Goal: Information Seeking & Learning: Learn about a topic

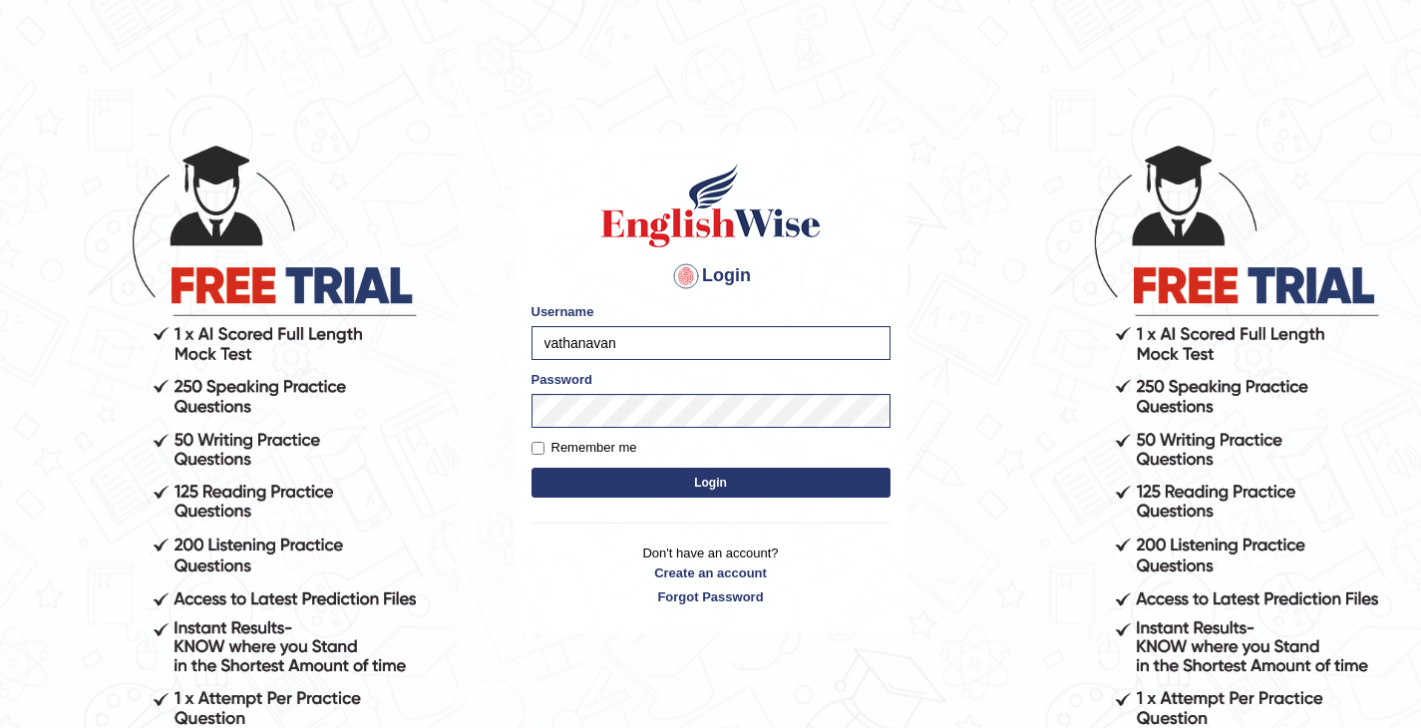
click at [532, 468] on button "Login" at bounding box center [711, 483] width 359 height 30
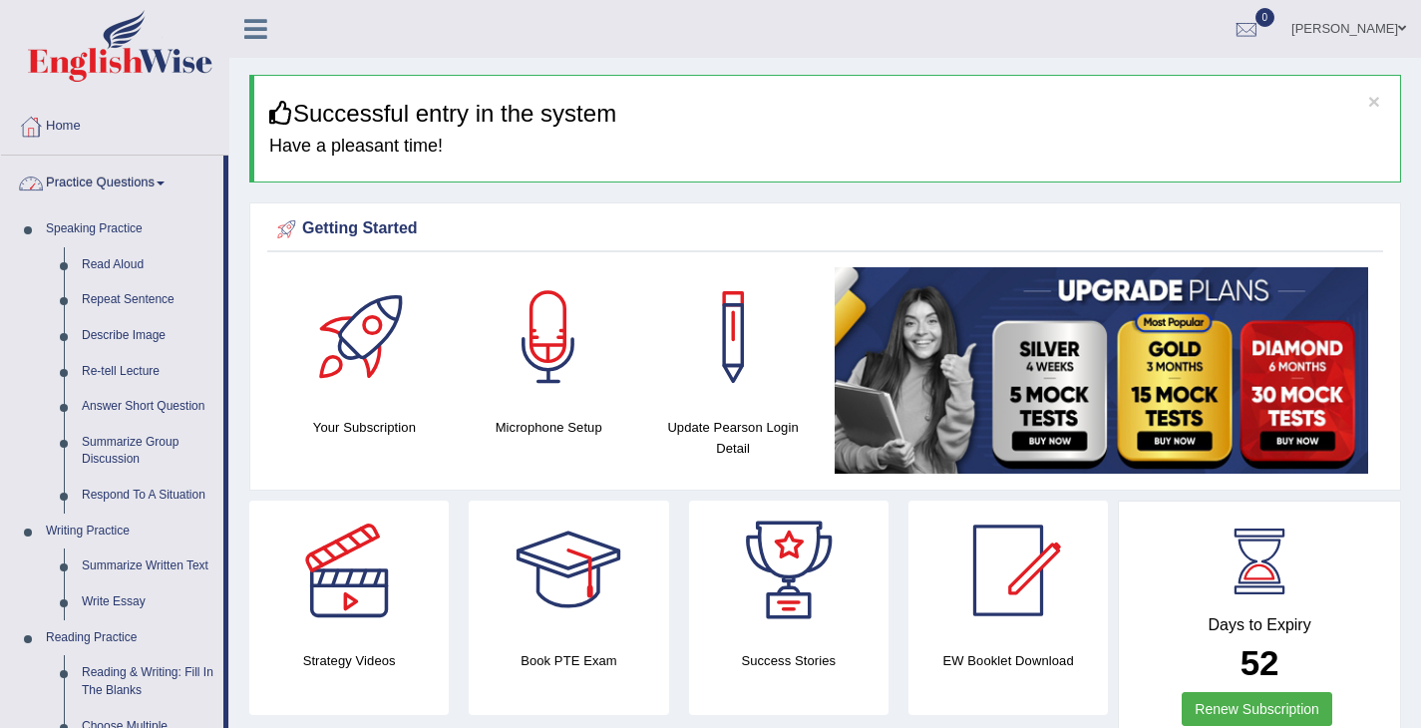
click at [141, 197] on link "Practice Questions" at bounding box center [112, 181] width 222 height 50
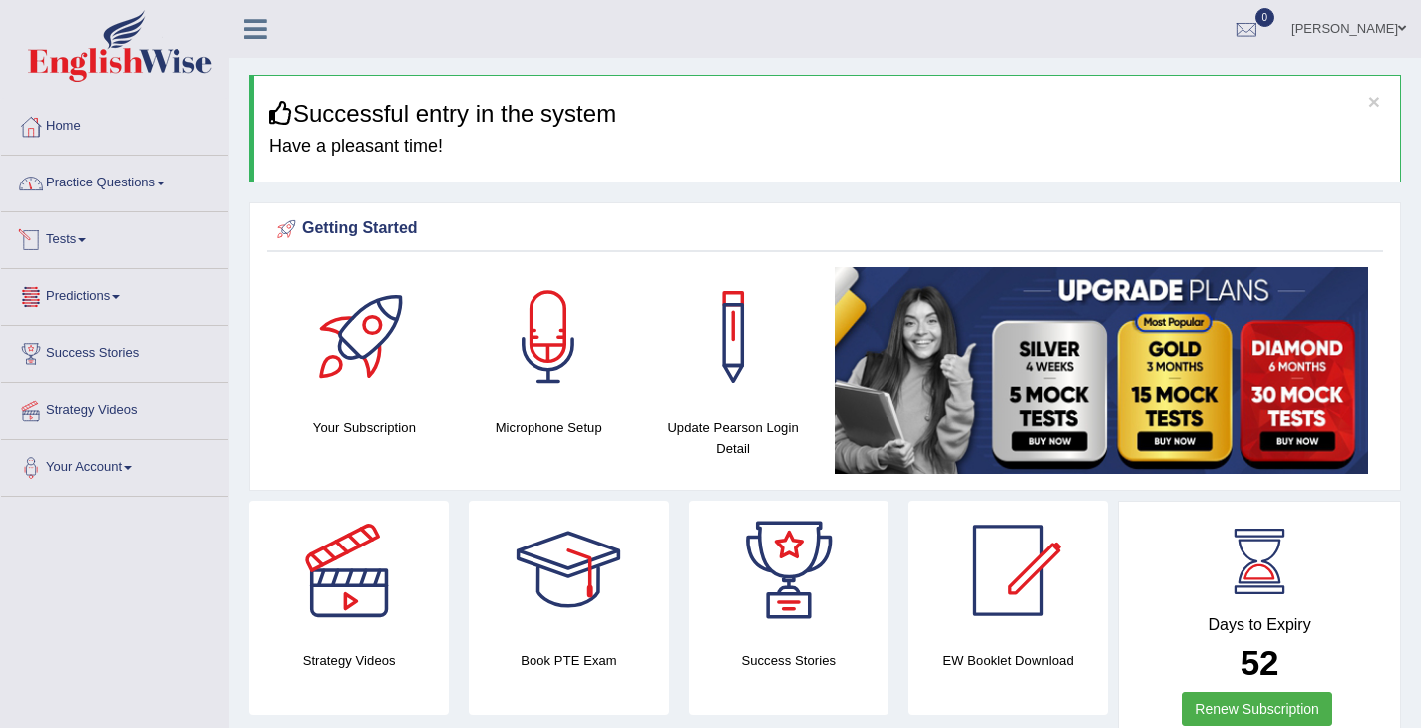
click at [105, 243] on link "Tests" at bounding box center [114, 237] width 227 height 50
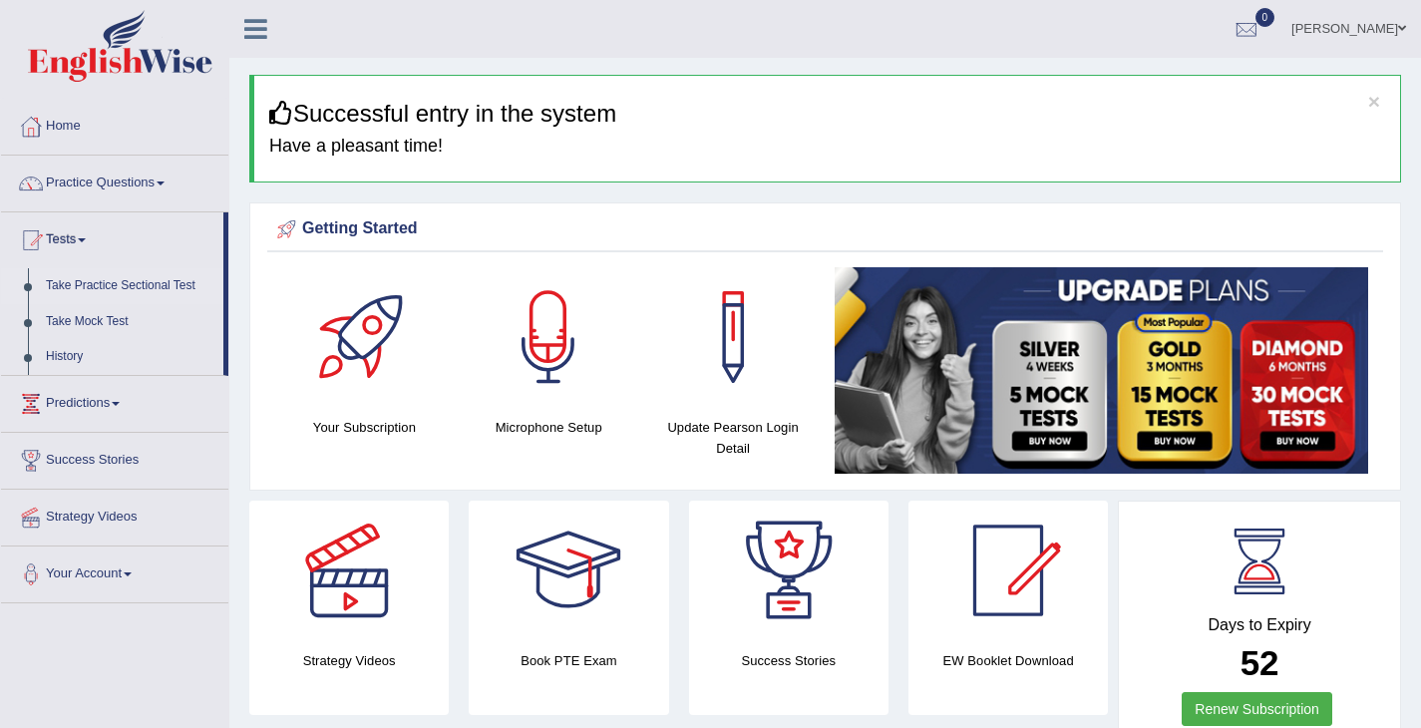
click at [135, 295] on link "Take Practice Sectional Test" at bounding box center [130, 286] width 186 height 36
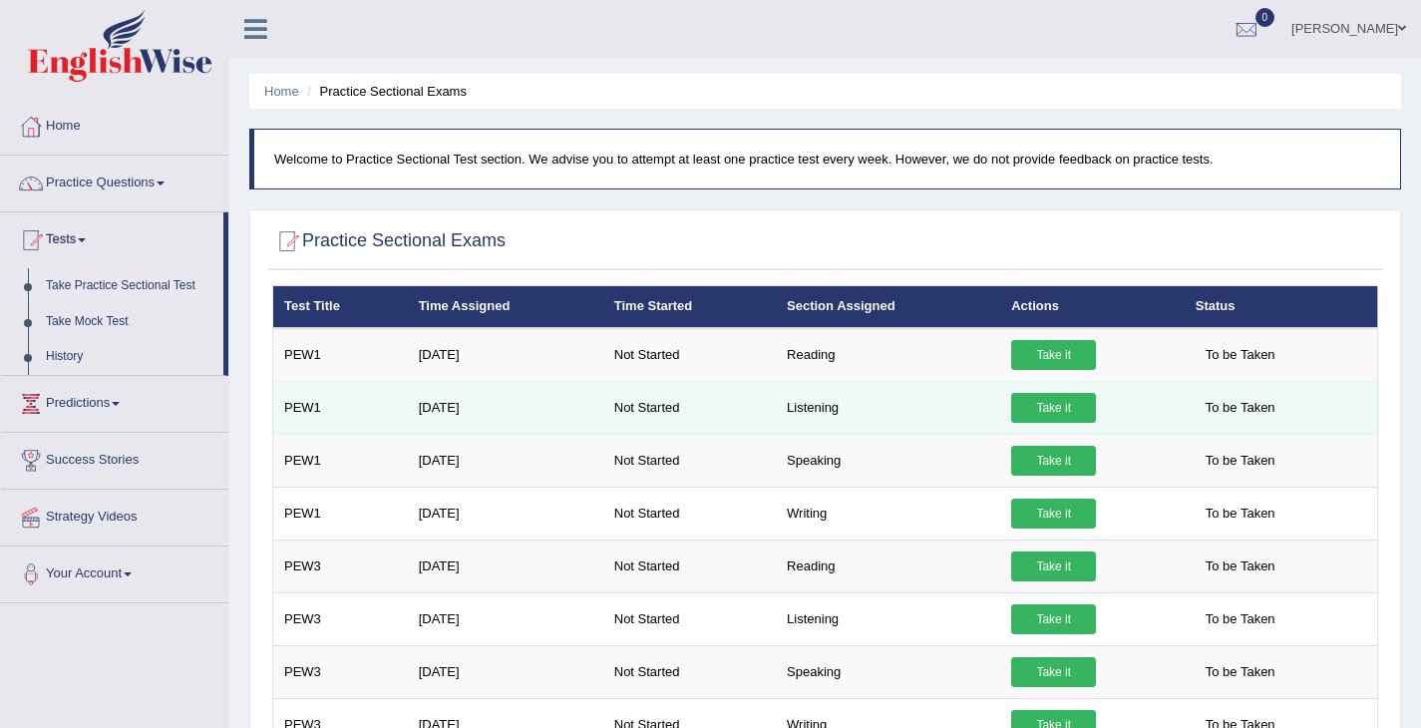
click at [1061, 405] on link "Take it" at bounding box center [1053, 408] width 85 height 30
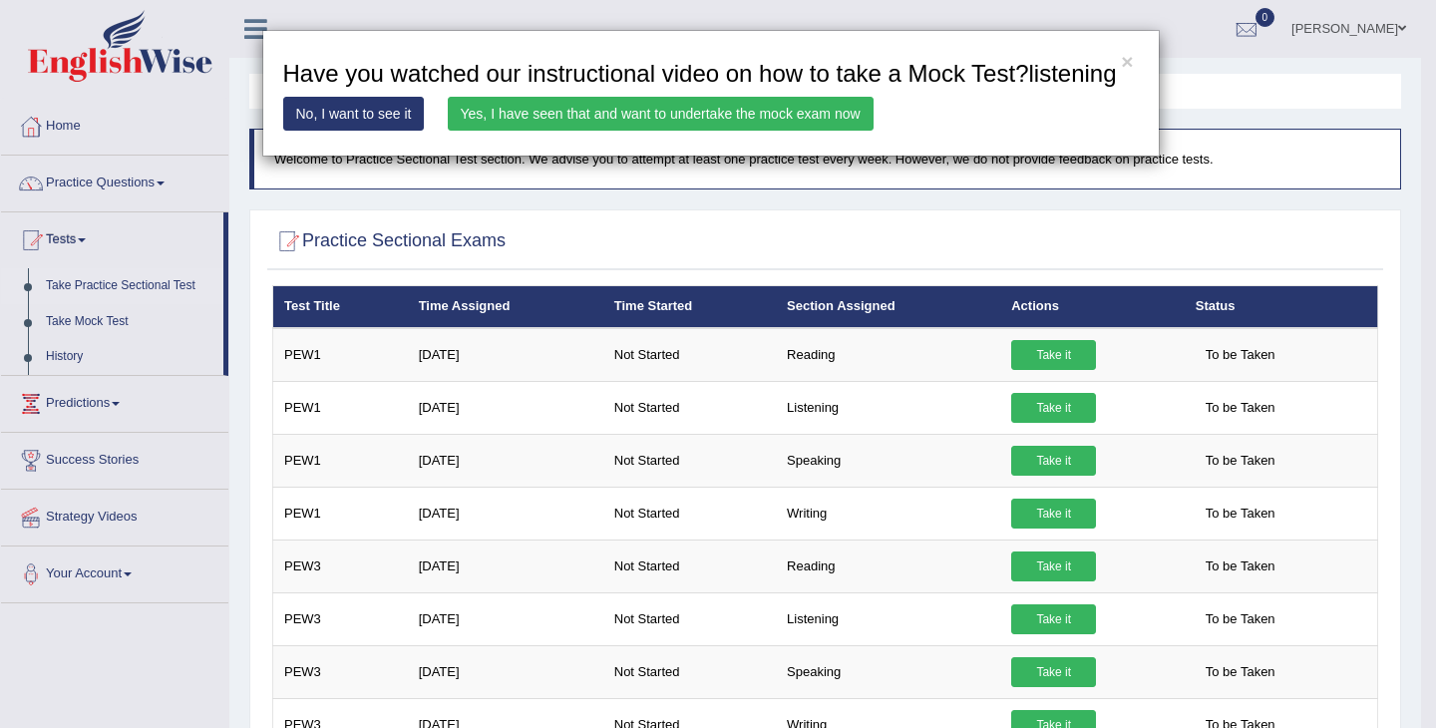
click at [328, 131] on link "No, I want to see it" at bounding box center [354, 114] width 142 height 34
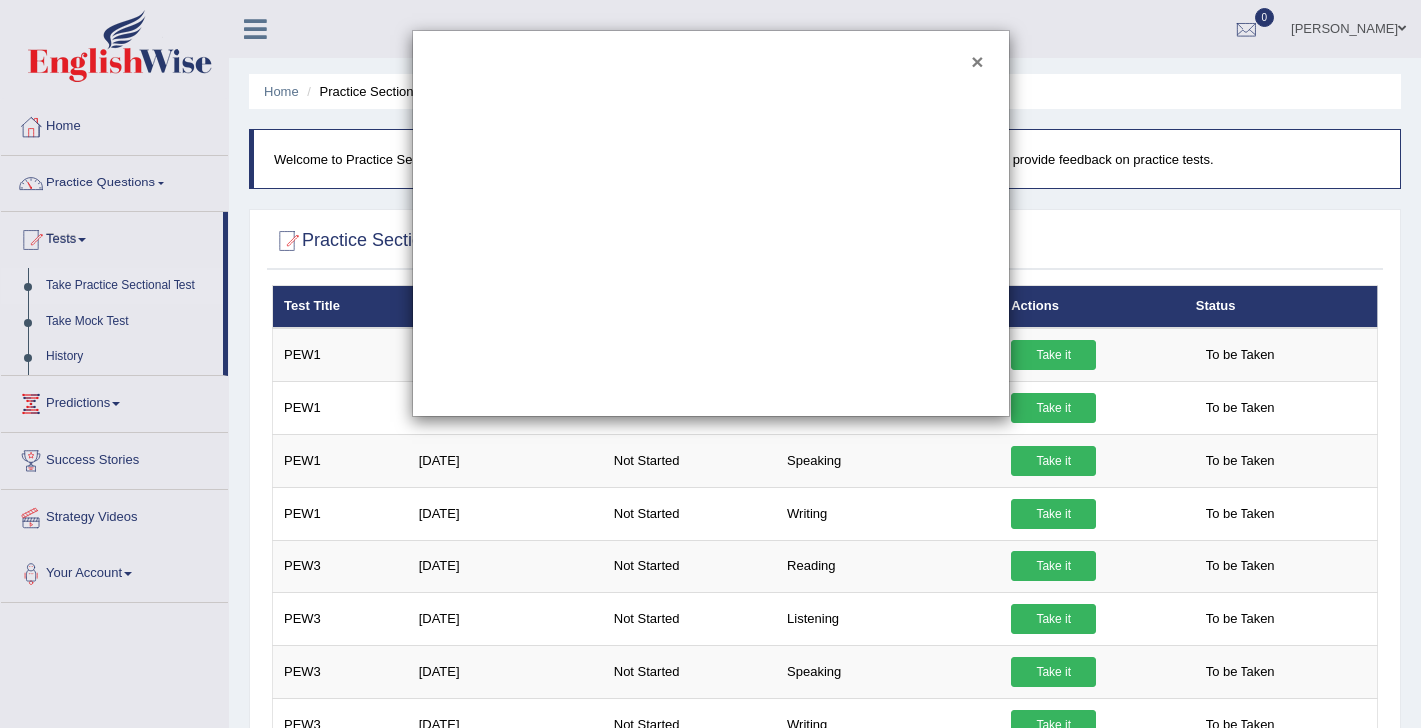
click at [977, 71] on button "×" at bounding box center [977, 61] width 12 height 21
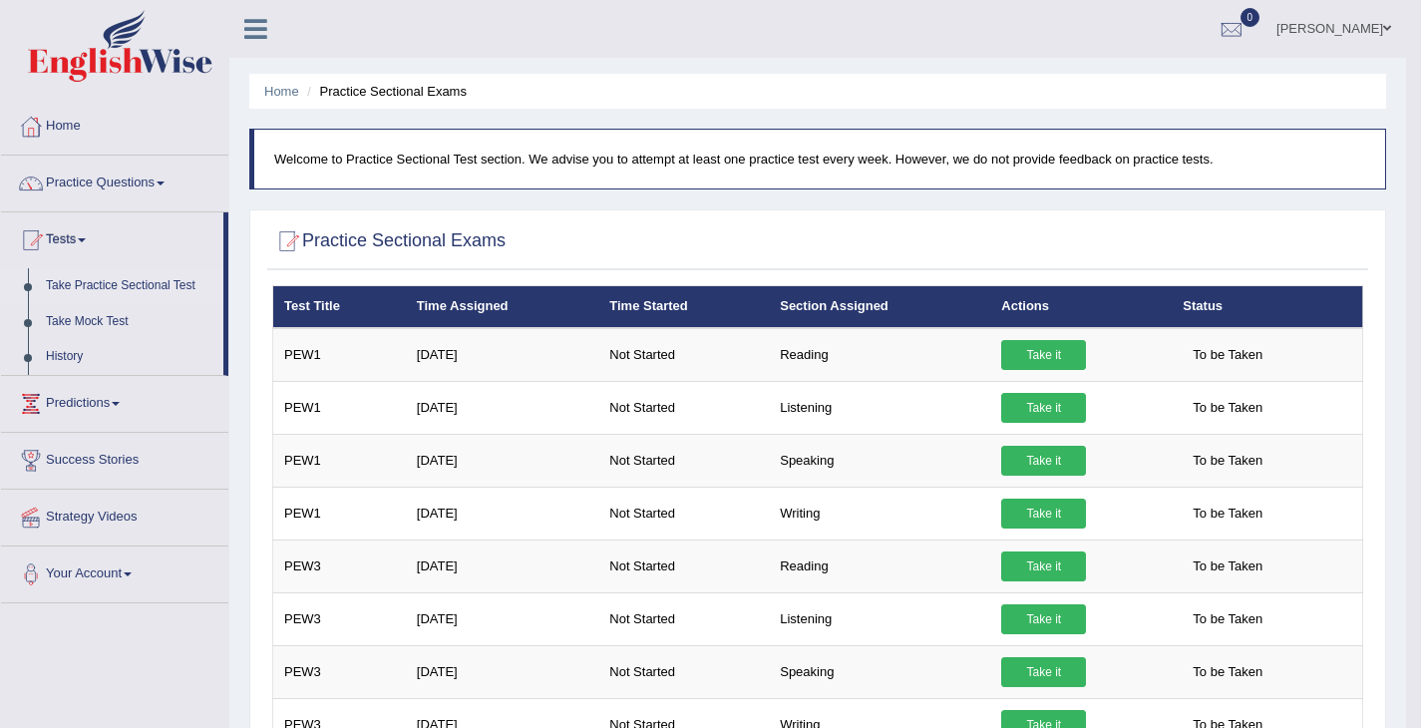
scroll to position [646, 0]
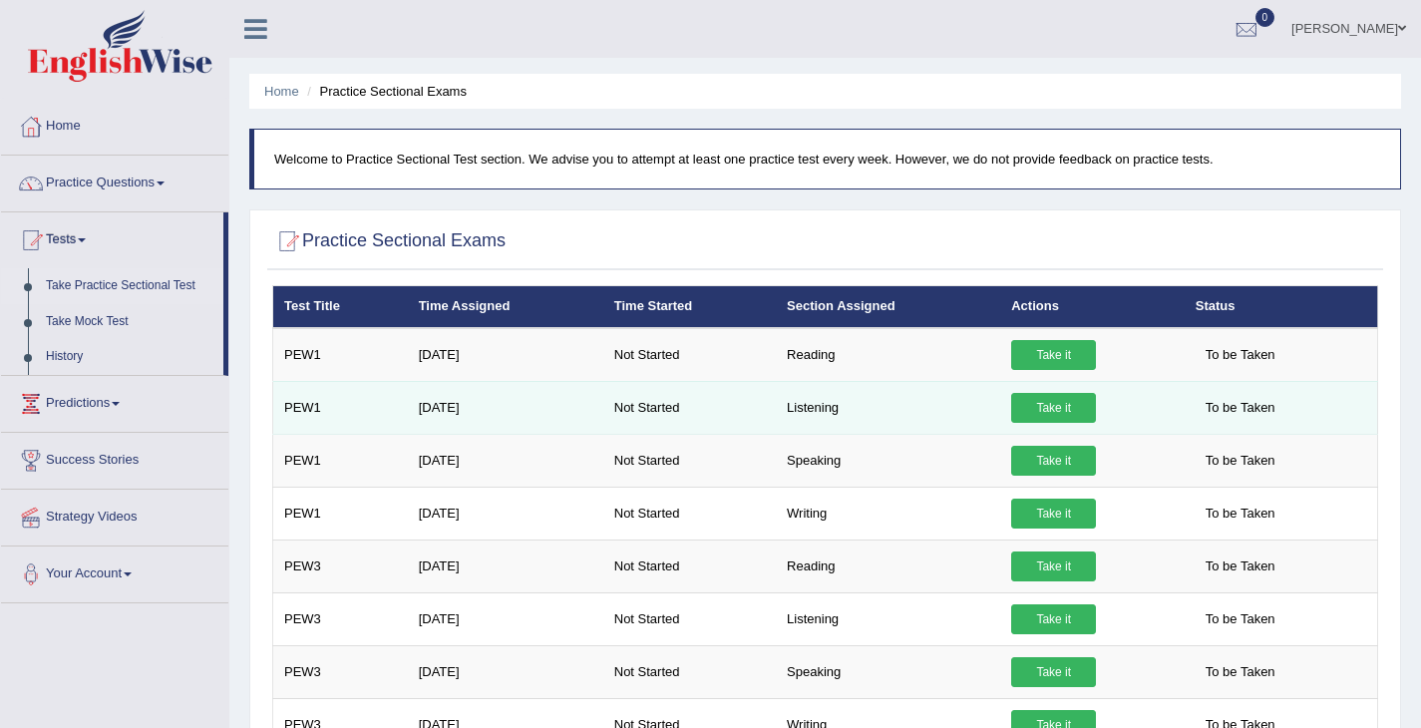
click at [1079, 397] on link "Take it" at bounding box center [1053, 408] width 85 height 30
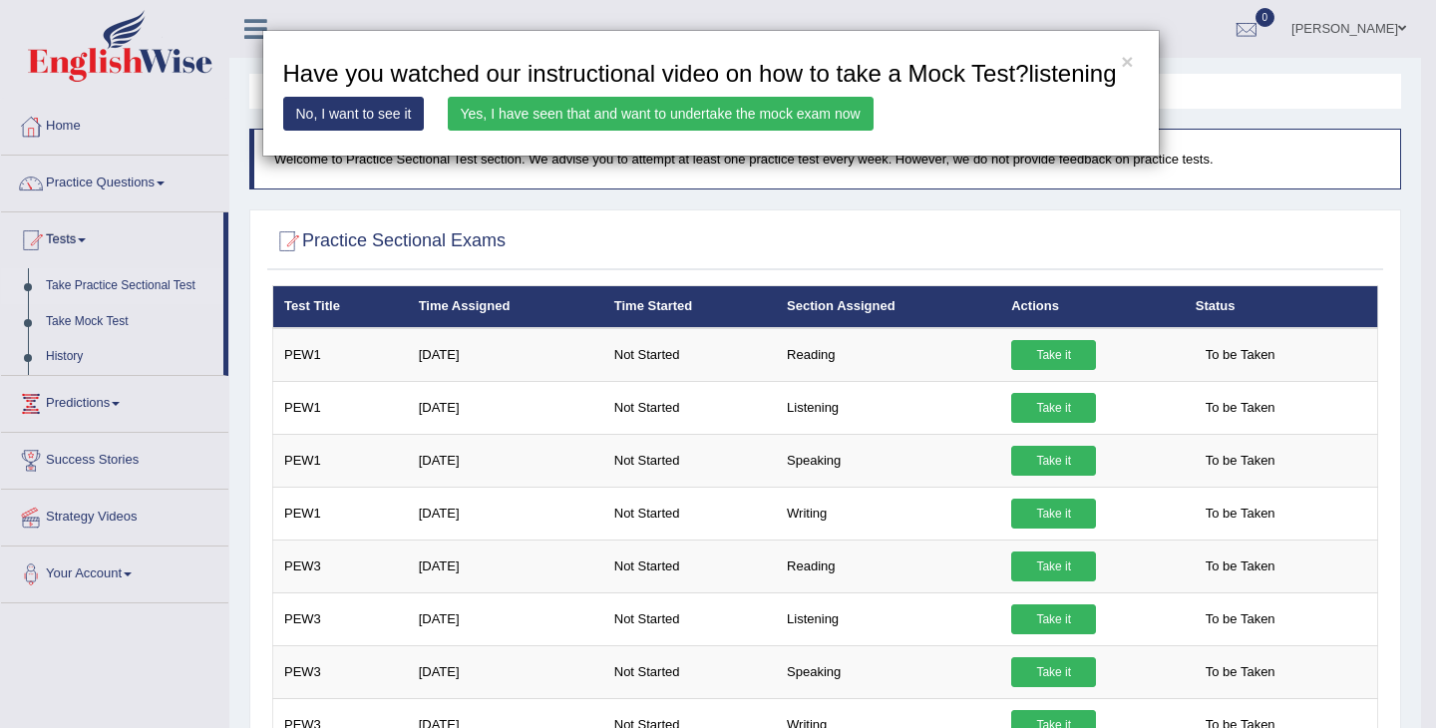
click at [711, 131] on link "Yes, I have seen that and want to undertake the mock exam now" at bounding box center [661, 114] width 426 height 34
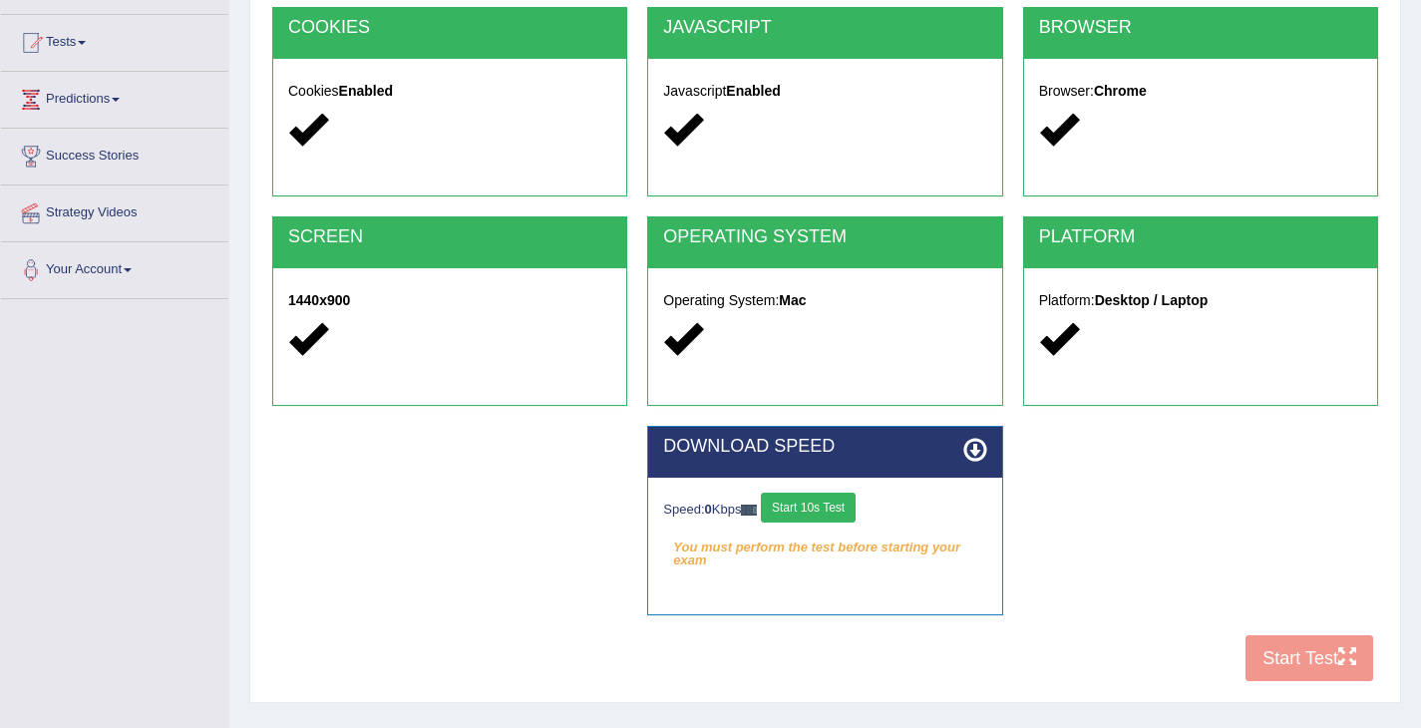
scroll to position [319, 0]
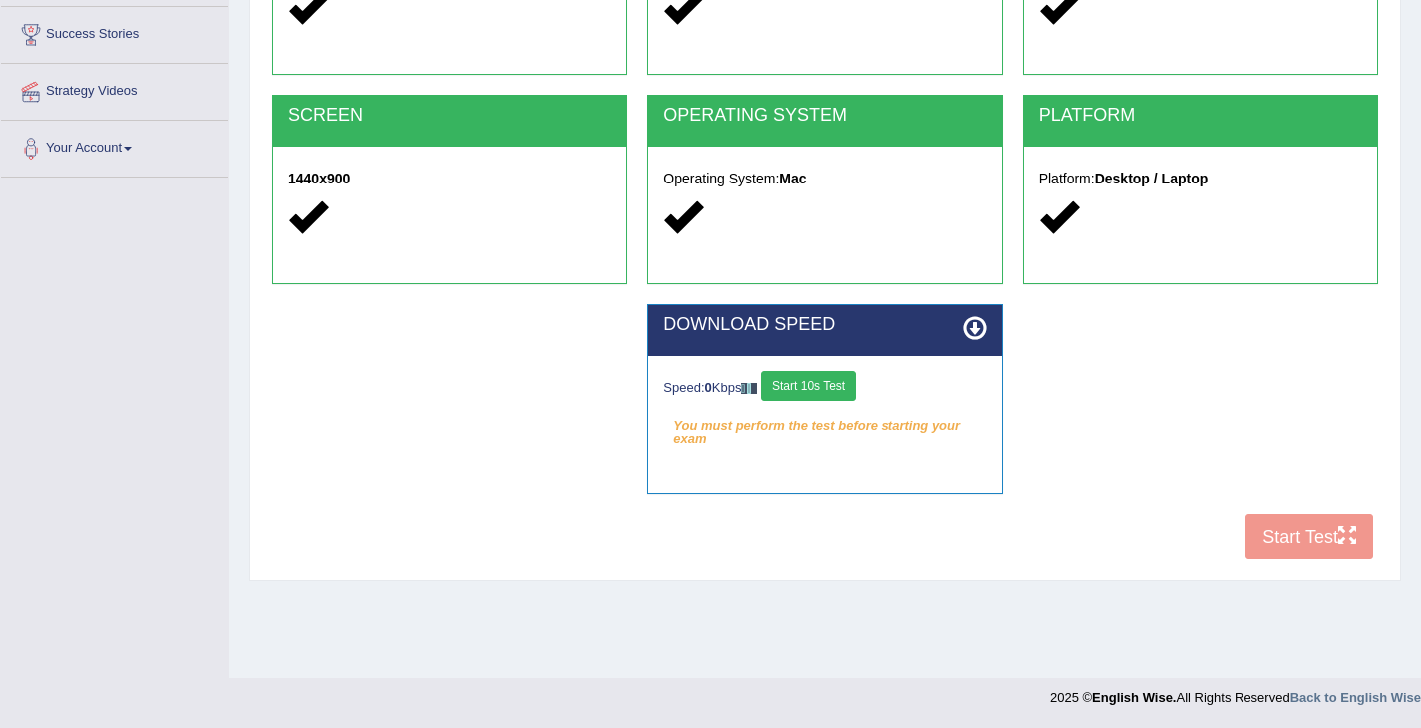
click at [852, 379] on button "Start 10s Test" at bounding box center [808, 386] width 95 height 30
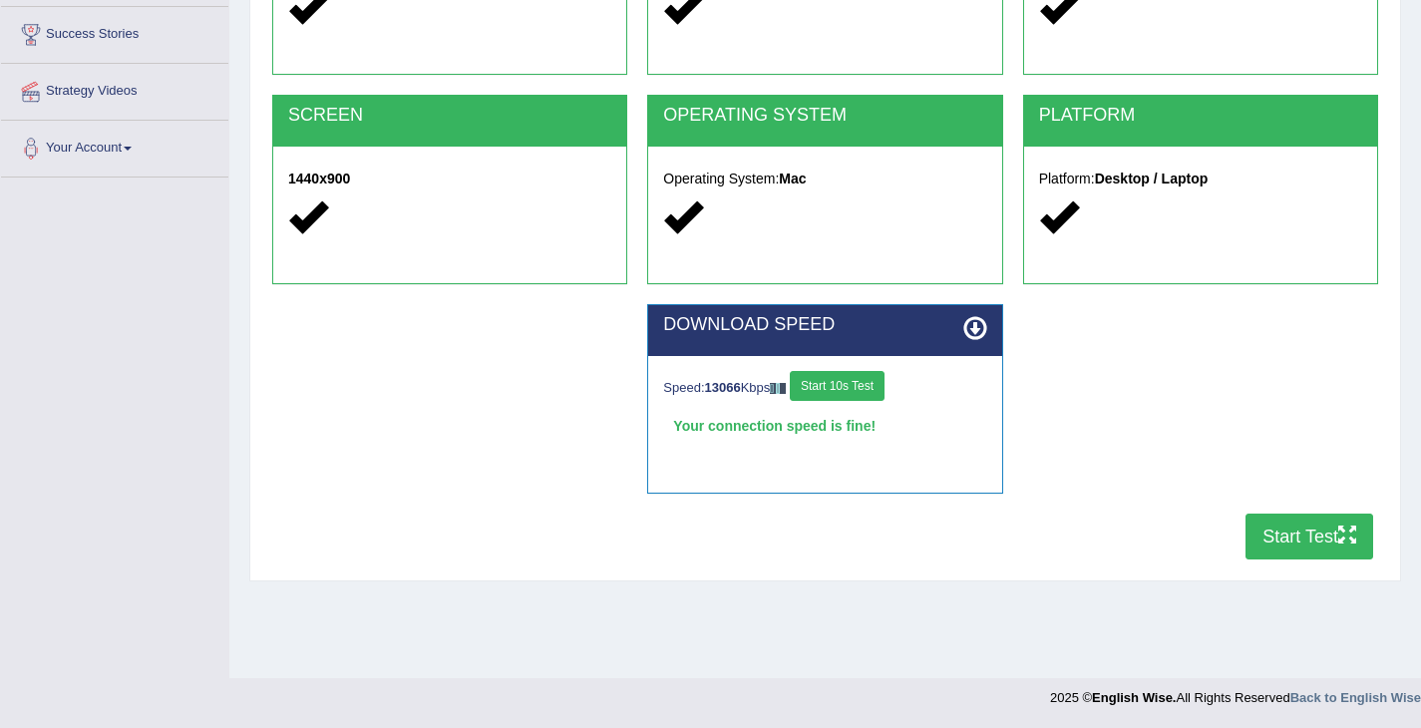
click at [866, 396] on button "Start 10s Test" at bounding box center [837, 386] width 95 height 30
click at [1299, 538] on button "Start Test" at bounding box center [1310, 537] width 128 height 46
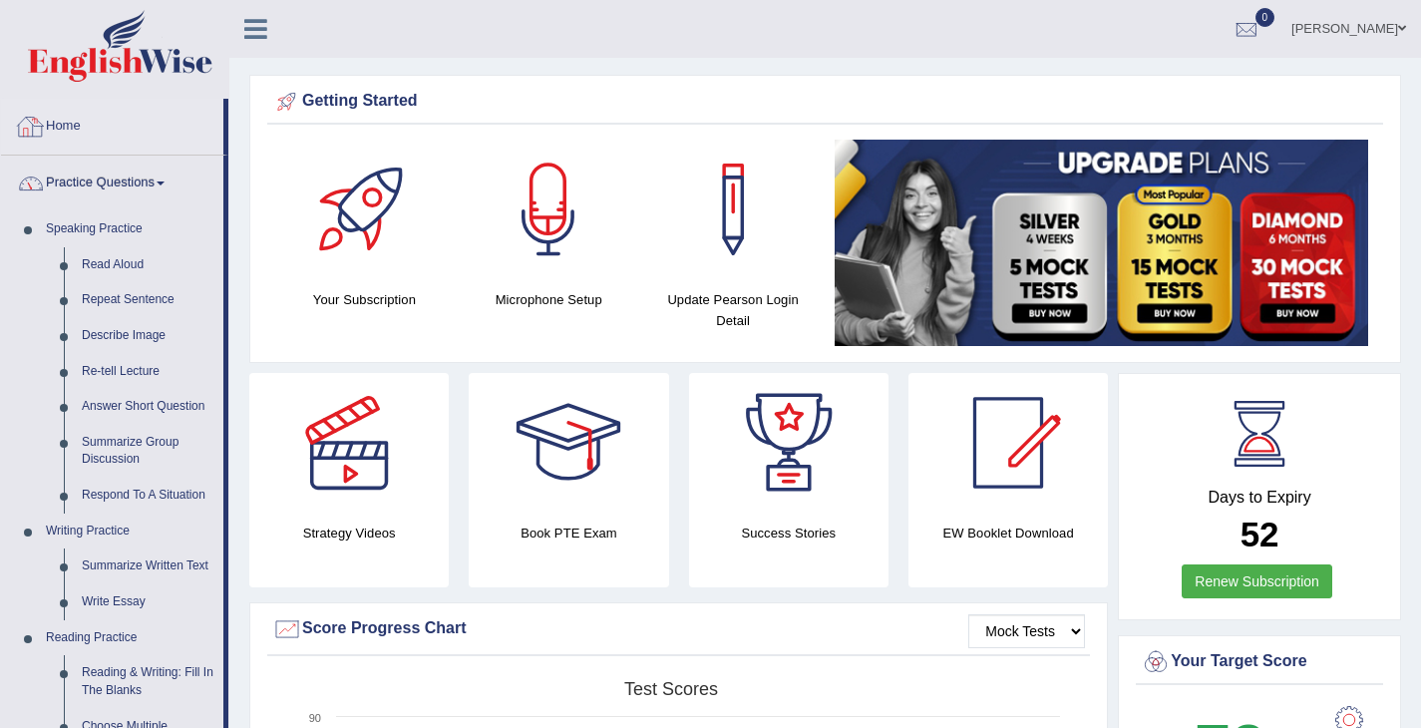
click at [150, 174] on link "Practice Questions" at bounding box center [112, 181] width 222 height 50
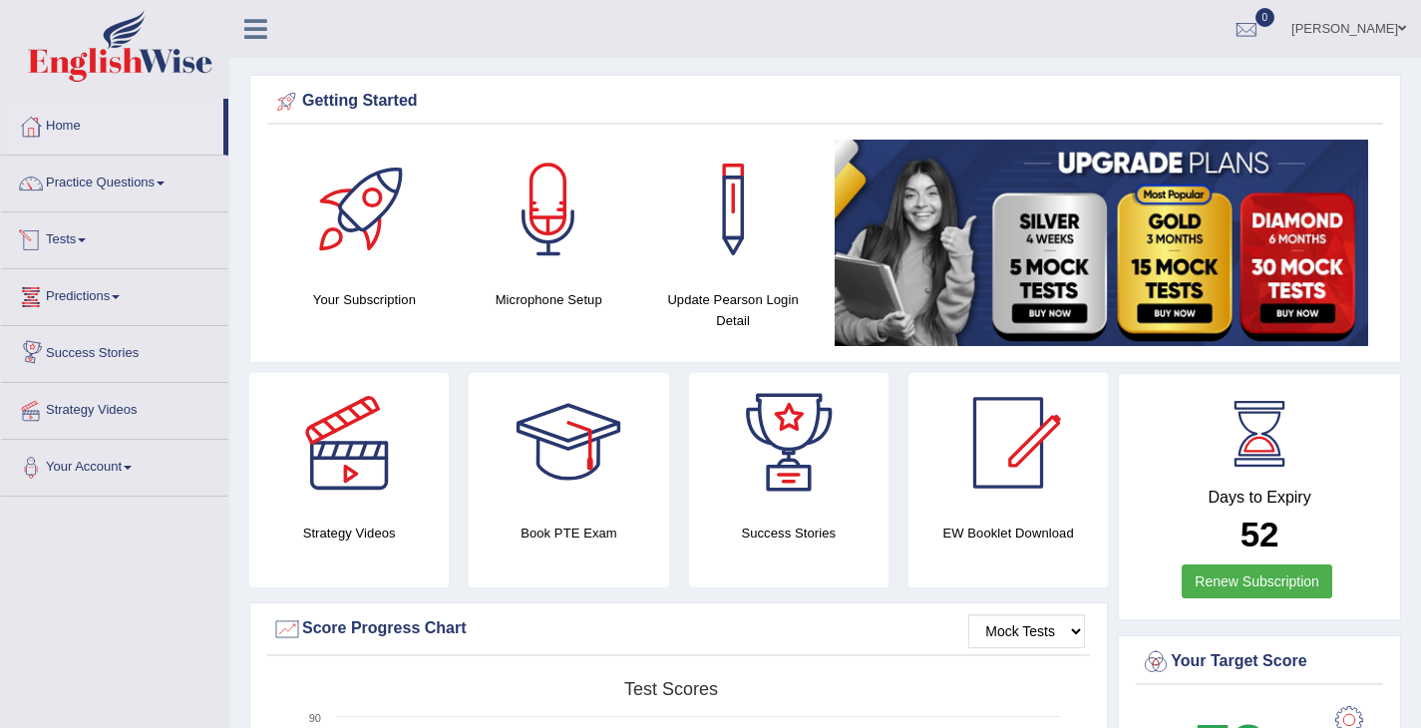
click at [129, 289] on link "Predictions" at bounding box center [114, 294] width 227 height 50
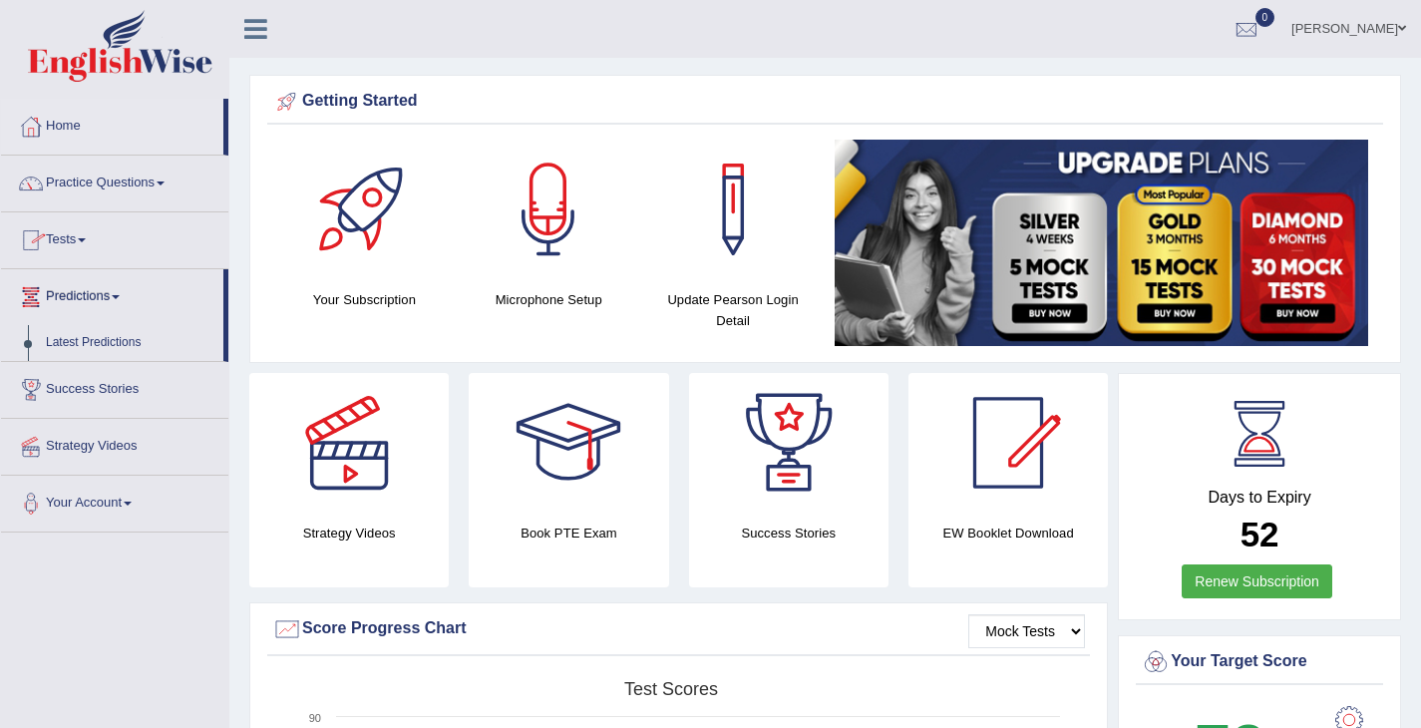
click at [106, 289] on link "Predictions" at bounding box center [112, 294] width 222 height 50
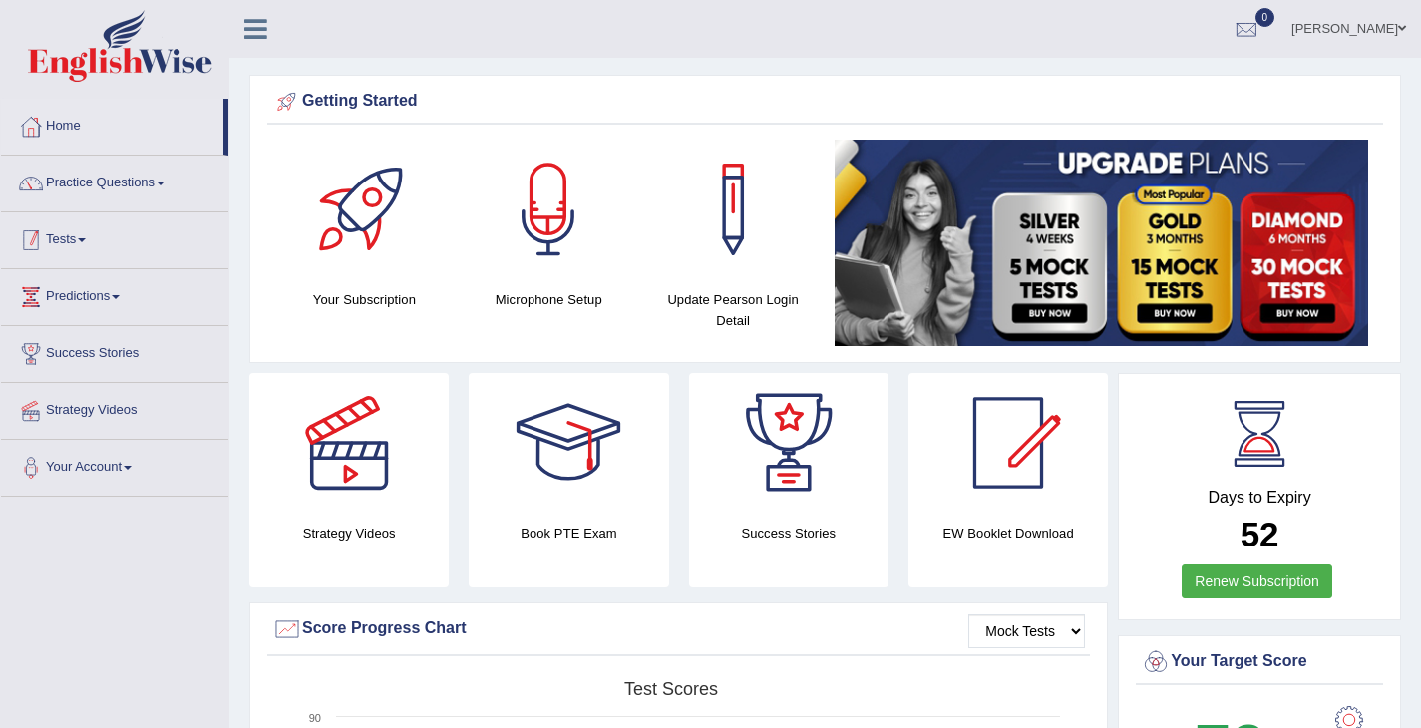
click at [84, 253] on link "Tests" at bounding box center [114, 237] width 227 height 50
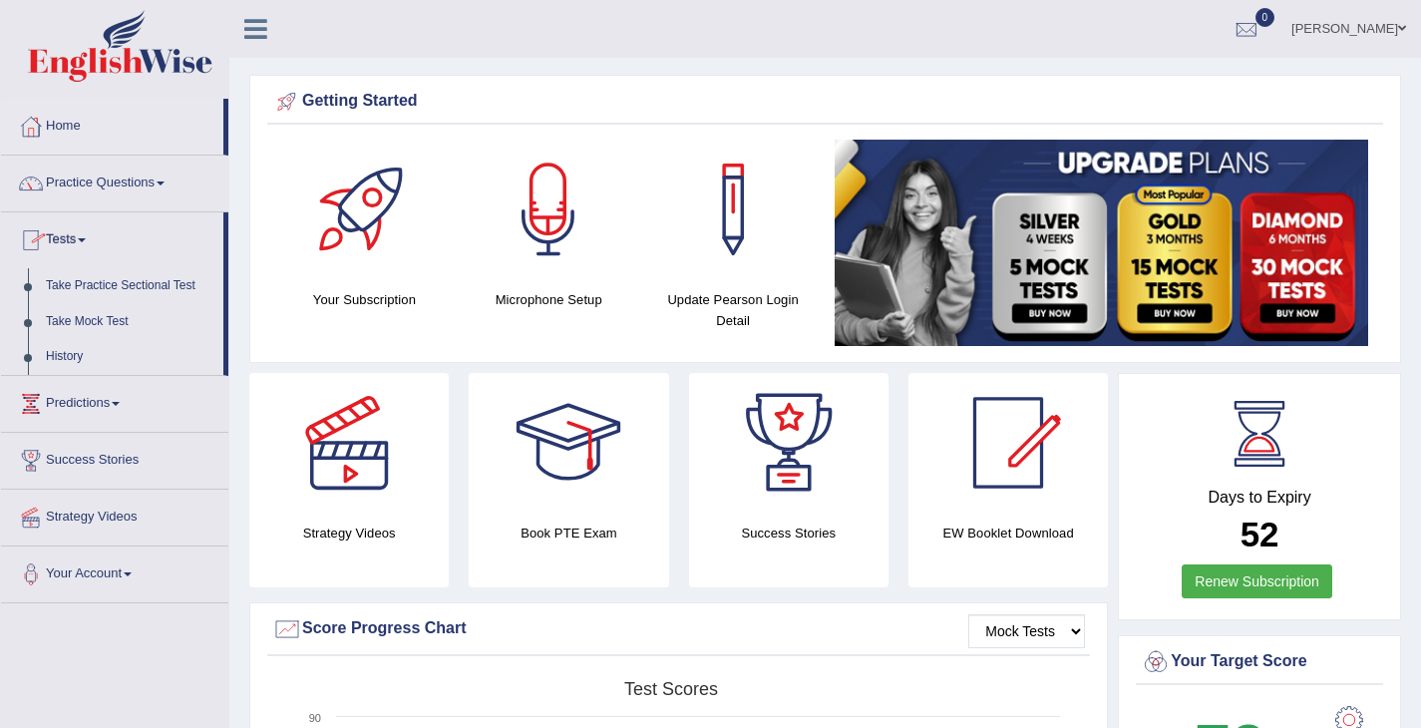
click at [84, 253] on link "Tests" at bounding box center [112, 237] width 222 height 50
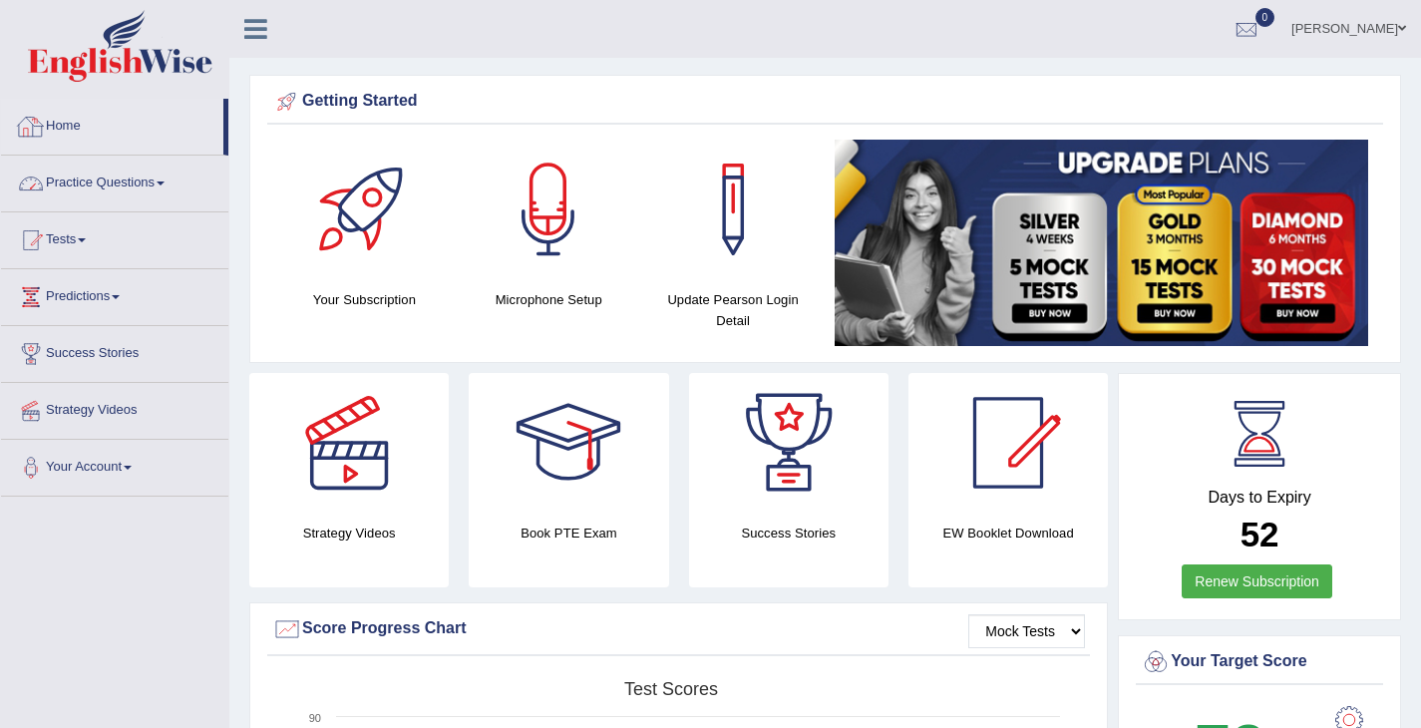
click at [173, 179] on link "Practice Questions" at bounding box center [114, 181] width 227 height 50
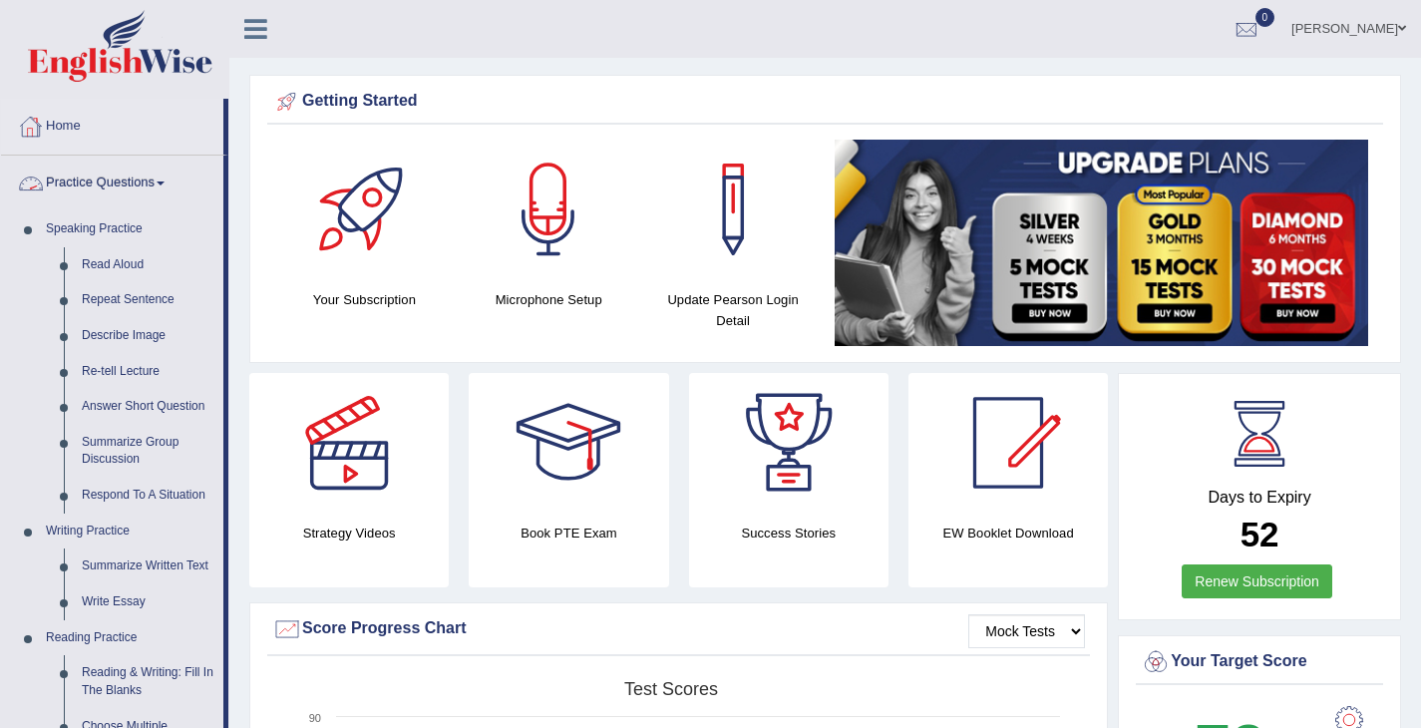
click at [173, 179] on link "Practice Questions" at bounding box center [112, 181] width 222 height 50
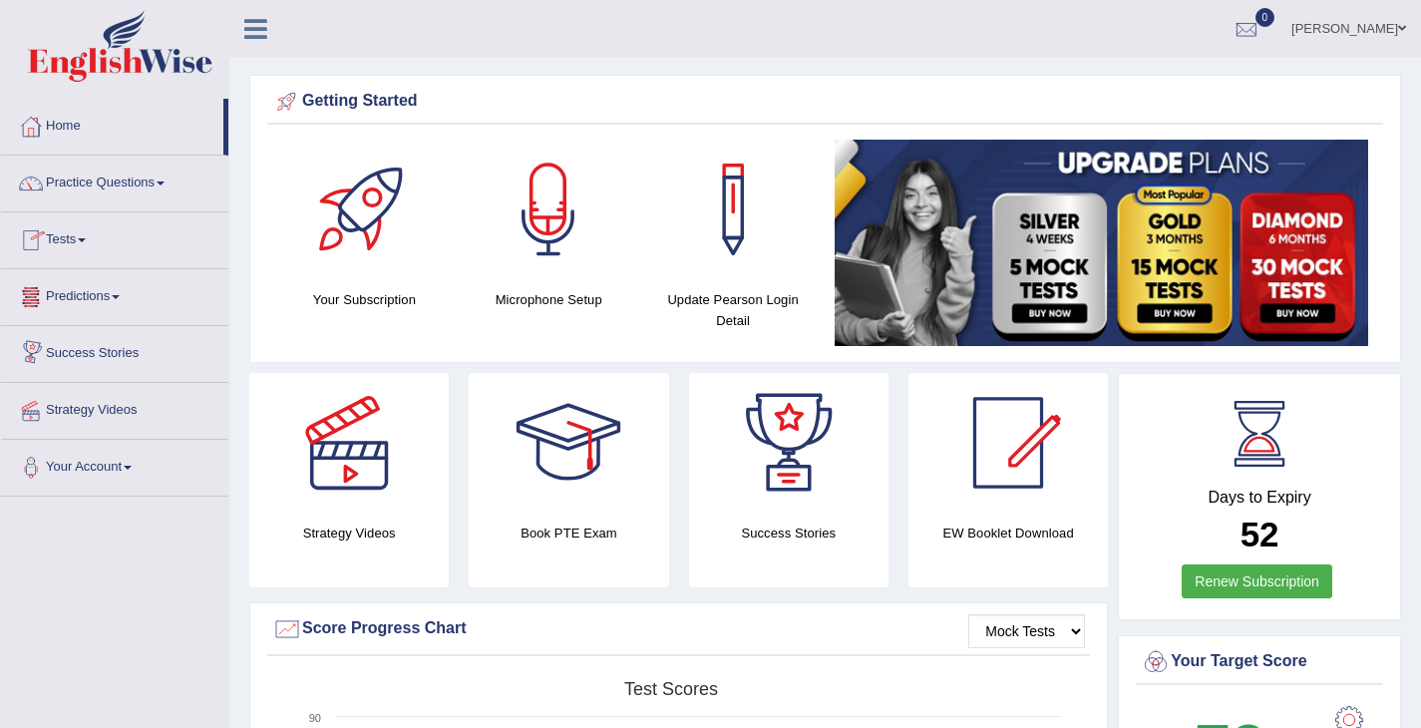
click at [90, 224] on link "Tests" at bounding box center [114, 237] width 227 height 50
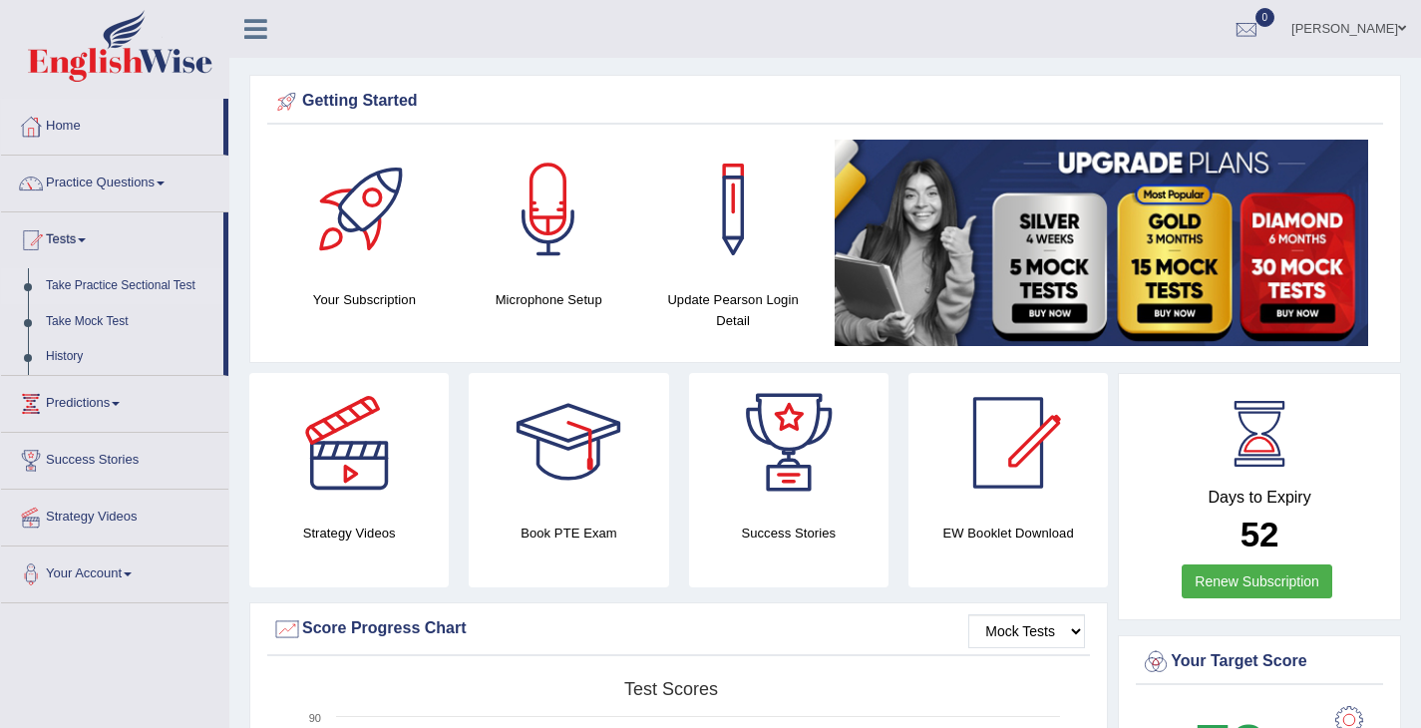
click at [100, 288] on link "Take Practice Sectional Test" at bounding box center [130, 286] width 186 height 36
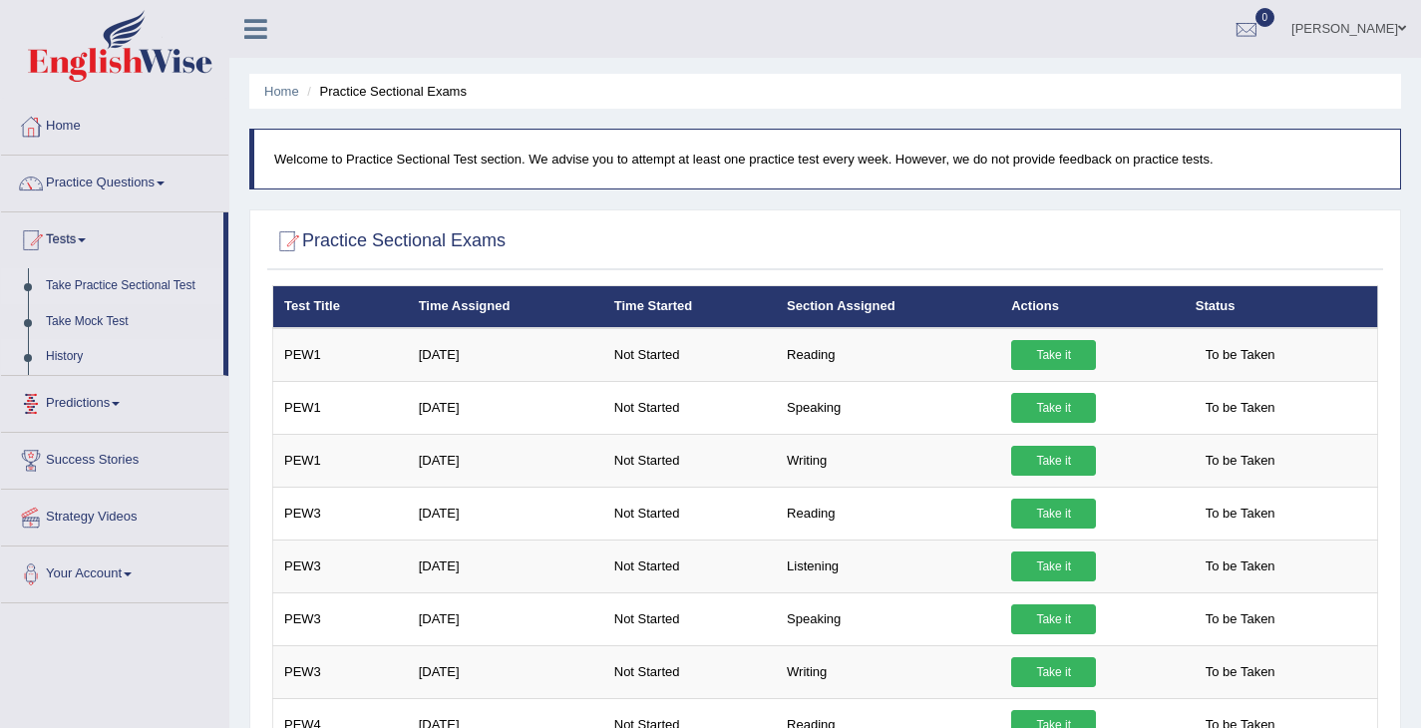
click at [66, 355] on link "History" at bounding box center [130, 357] width 186 height 36
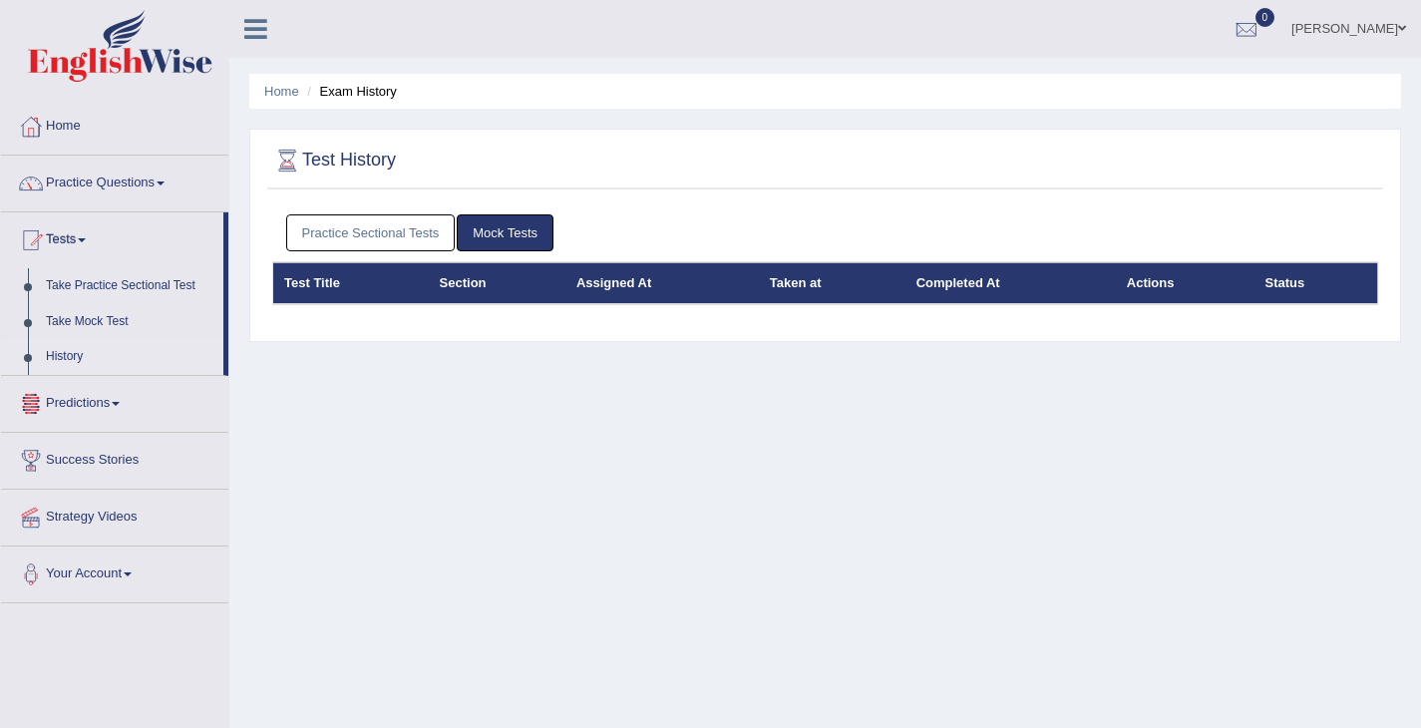
click at [426, 246] on link "Practice Sectional Tests" at bounding box center [371, 232] width 170 height 37
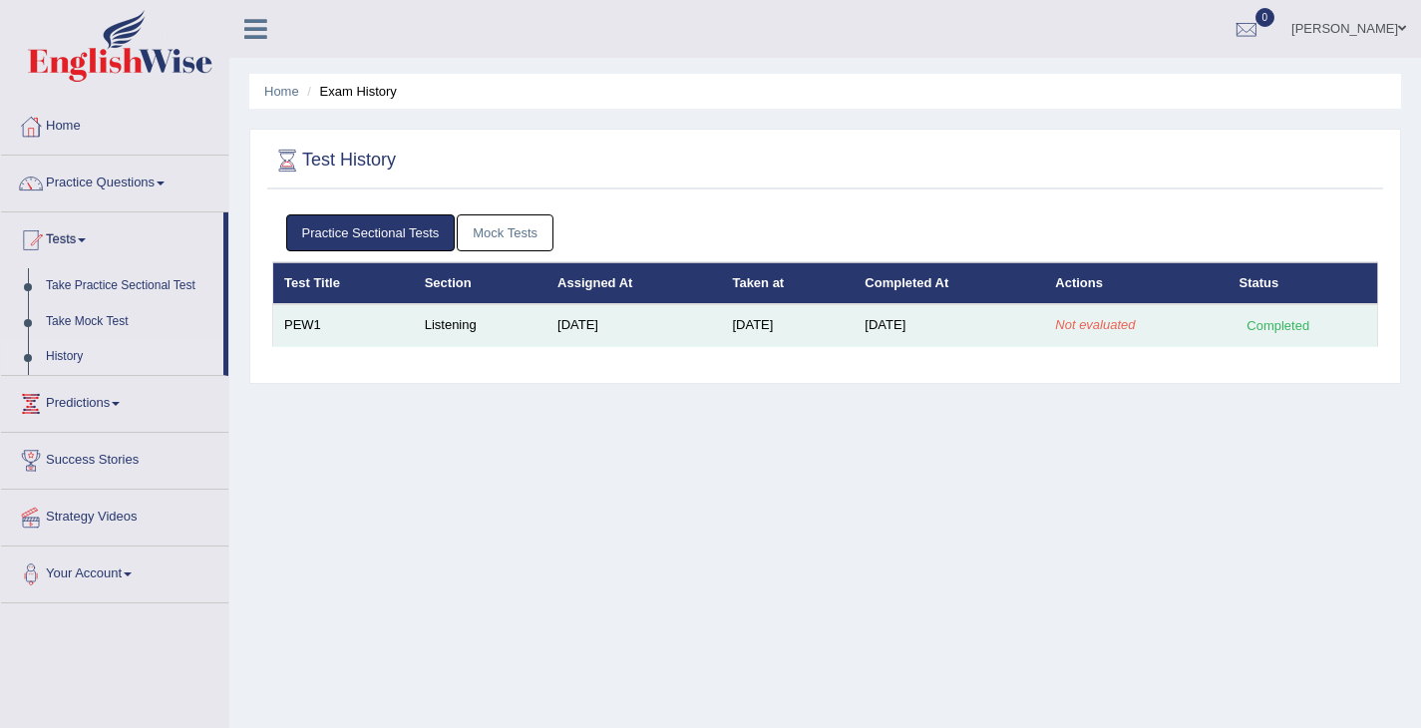
click at [596, 321] on td "Sep 1, 2025" at bounding box center [633, 325] width 175 height 42
click at [1291, 333] on div "Completed" at bounding box center [1279, 325] width 78 height 21
click at [1108, 321] on em "Not evaluated" at bounding box center [1095, 324] width 80 height 15
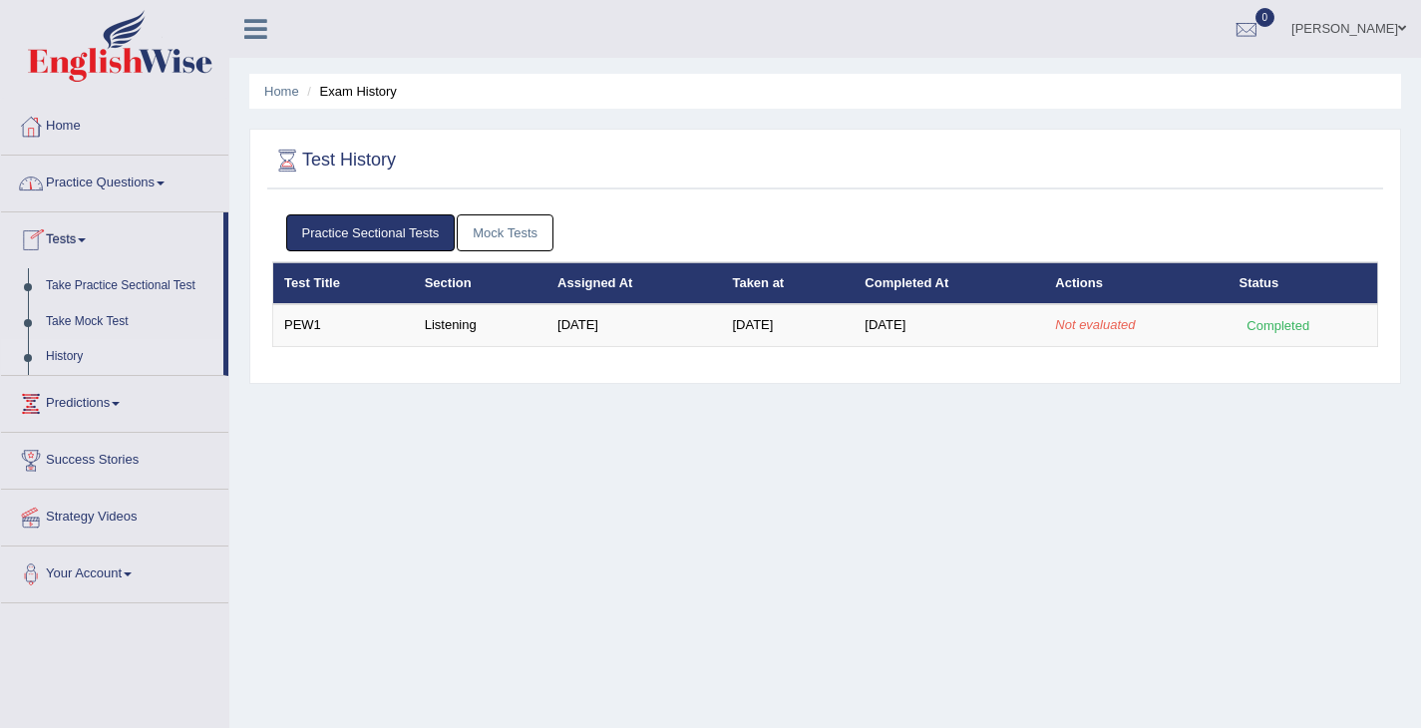
click at [119, 182] on link "Practice Questions" at bounding box center [114, 181] width 227 height 50
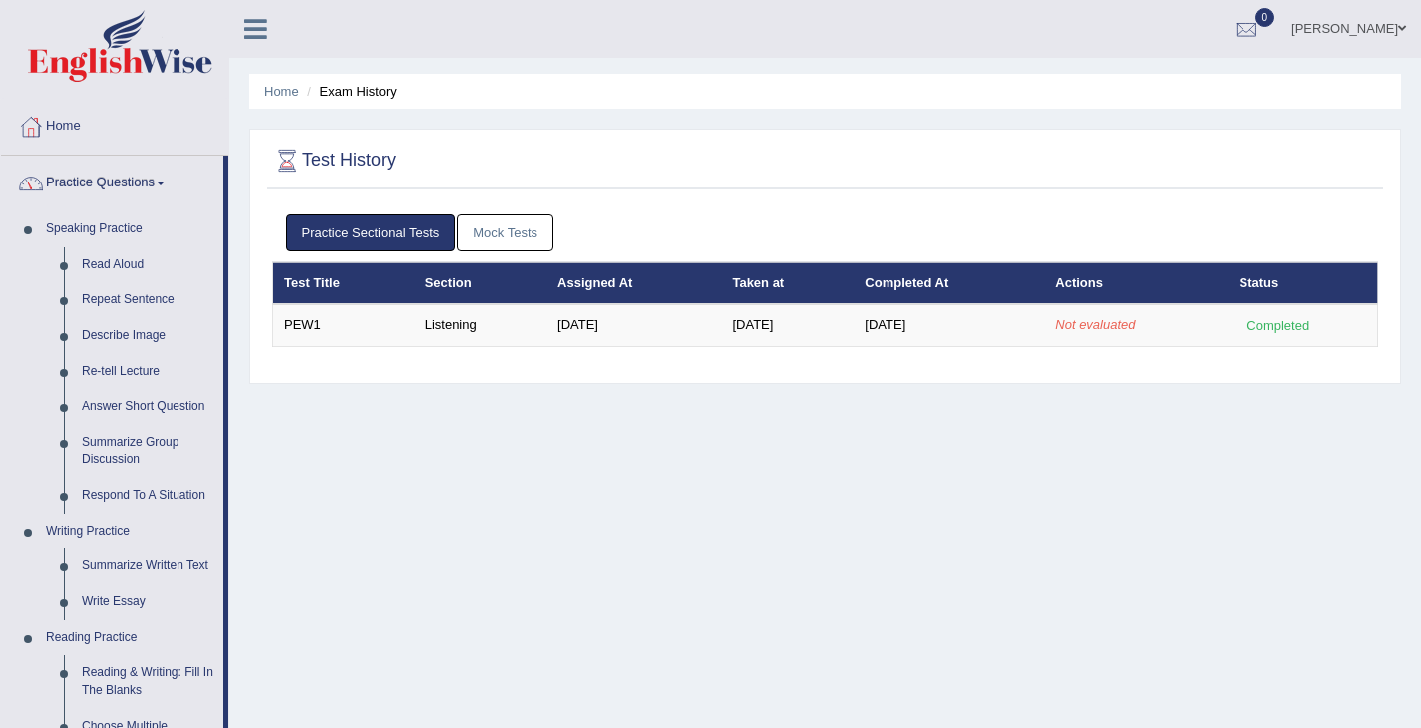
click at [136, 192] on link "Practice Questions" at bounding box center [112, 181] width 222 height 50
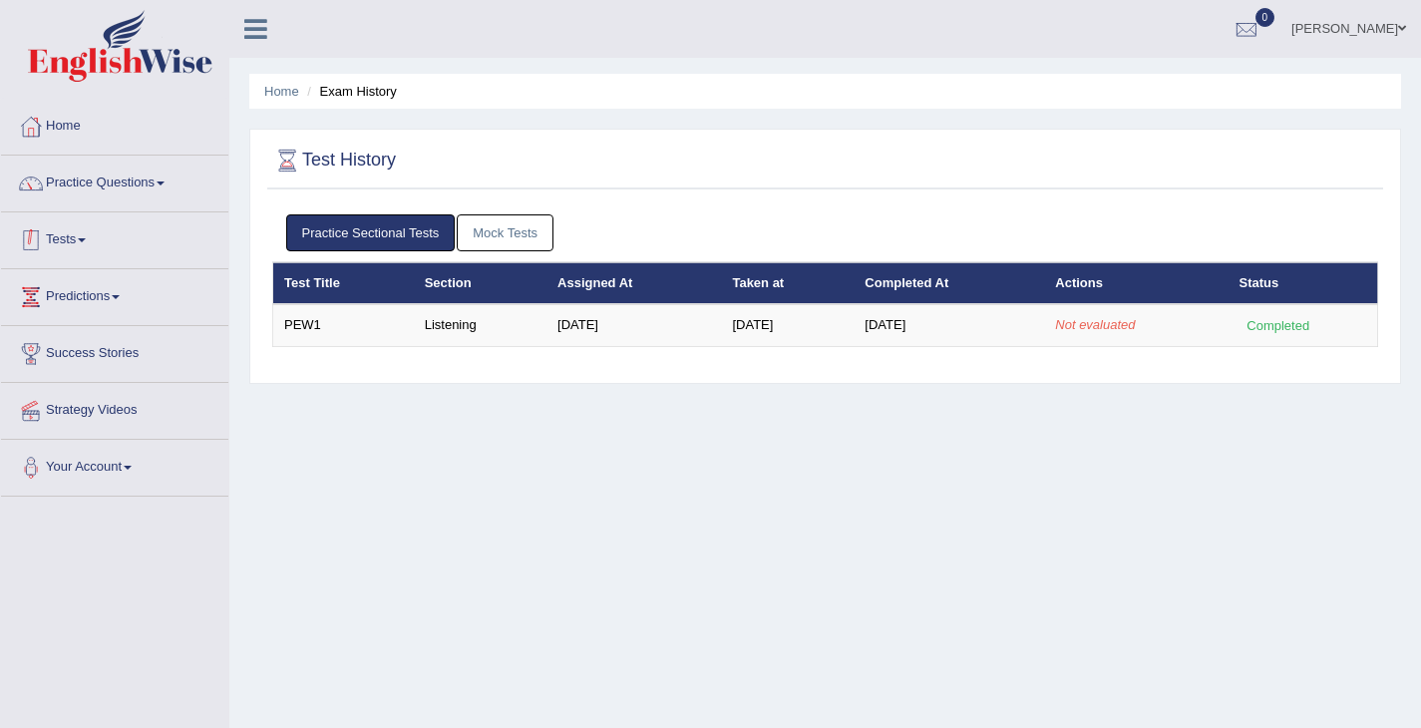
click at [60, 235] on link "Tests" at bounding box center [114, 237] width 227 height 50
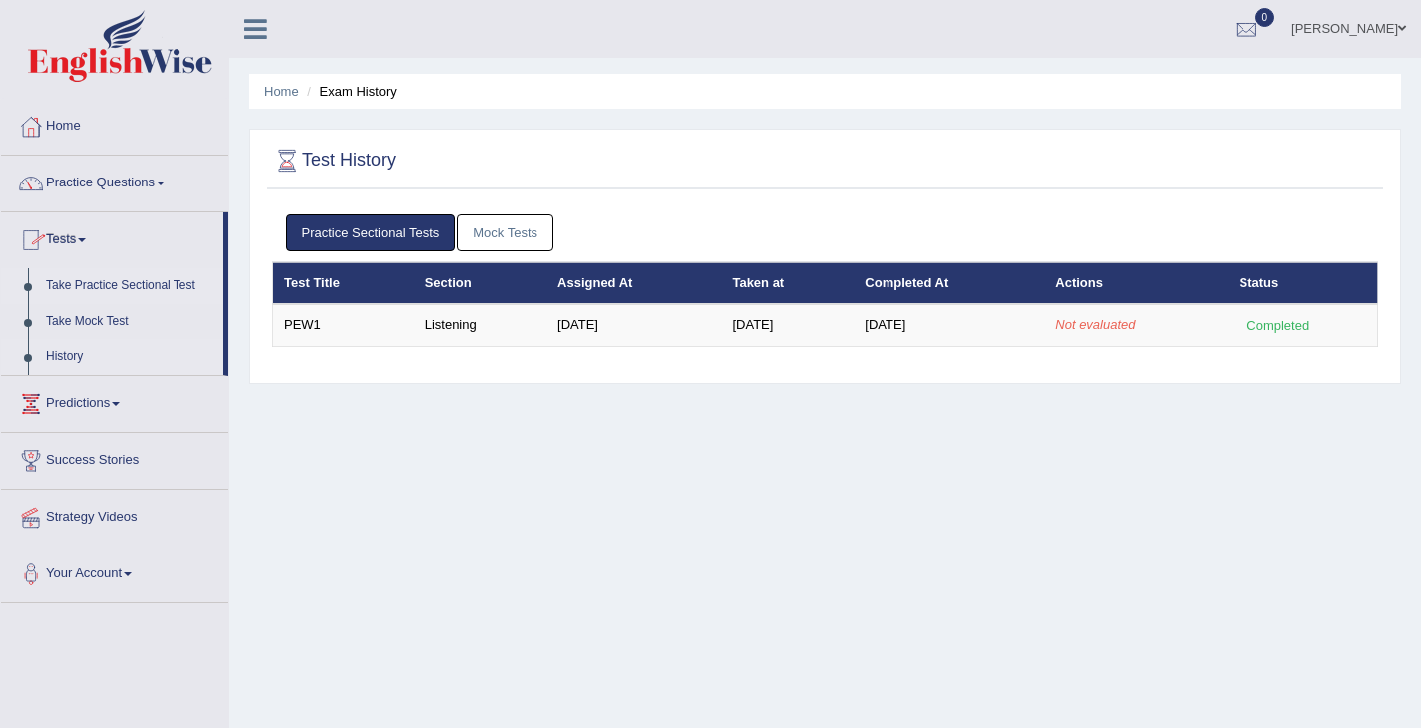
click at [158, 281] on link "Take Practice Sectional Test" at bounding box center [130, 286] width 186 height 36
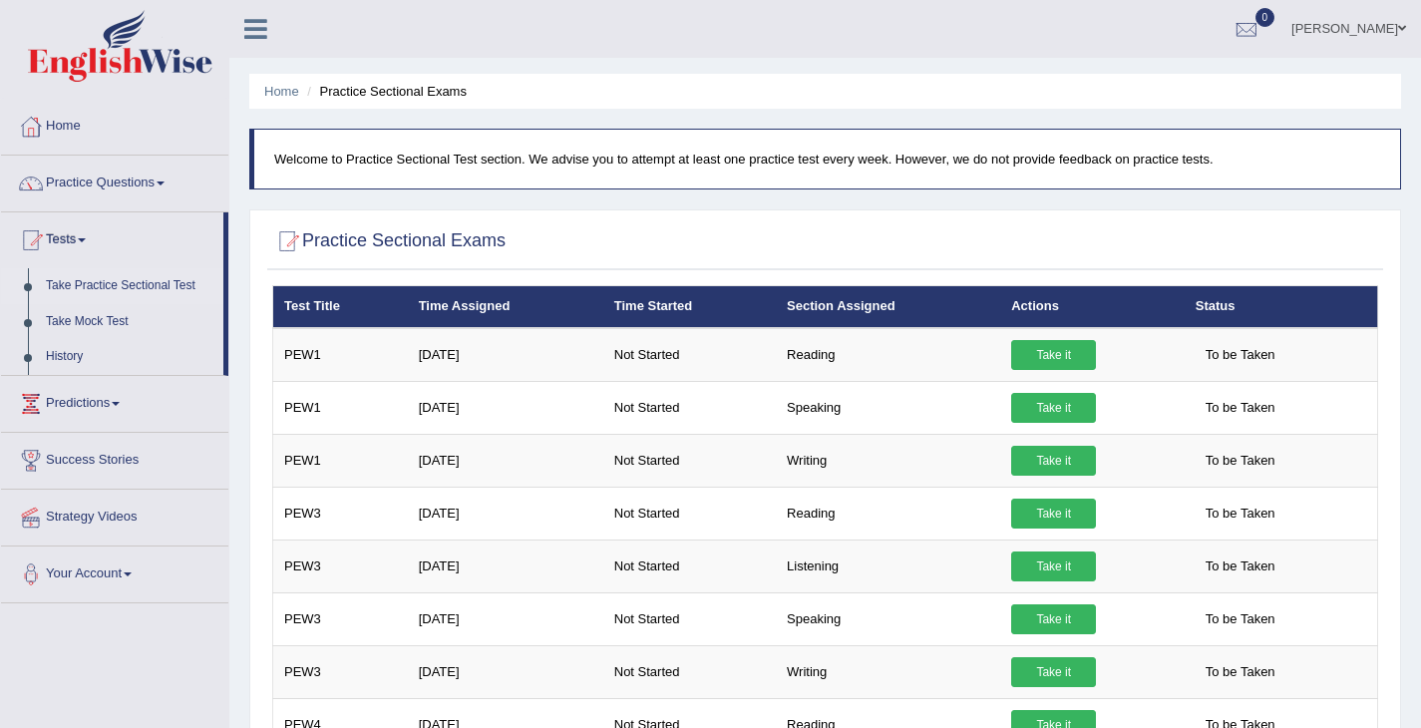
click at [1062, 356] on link "Take it" at bounding box center [1053, 355] width 85 height 30
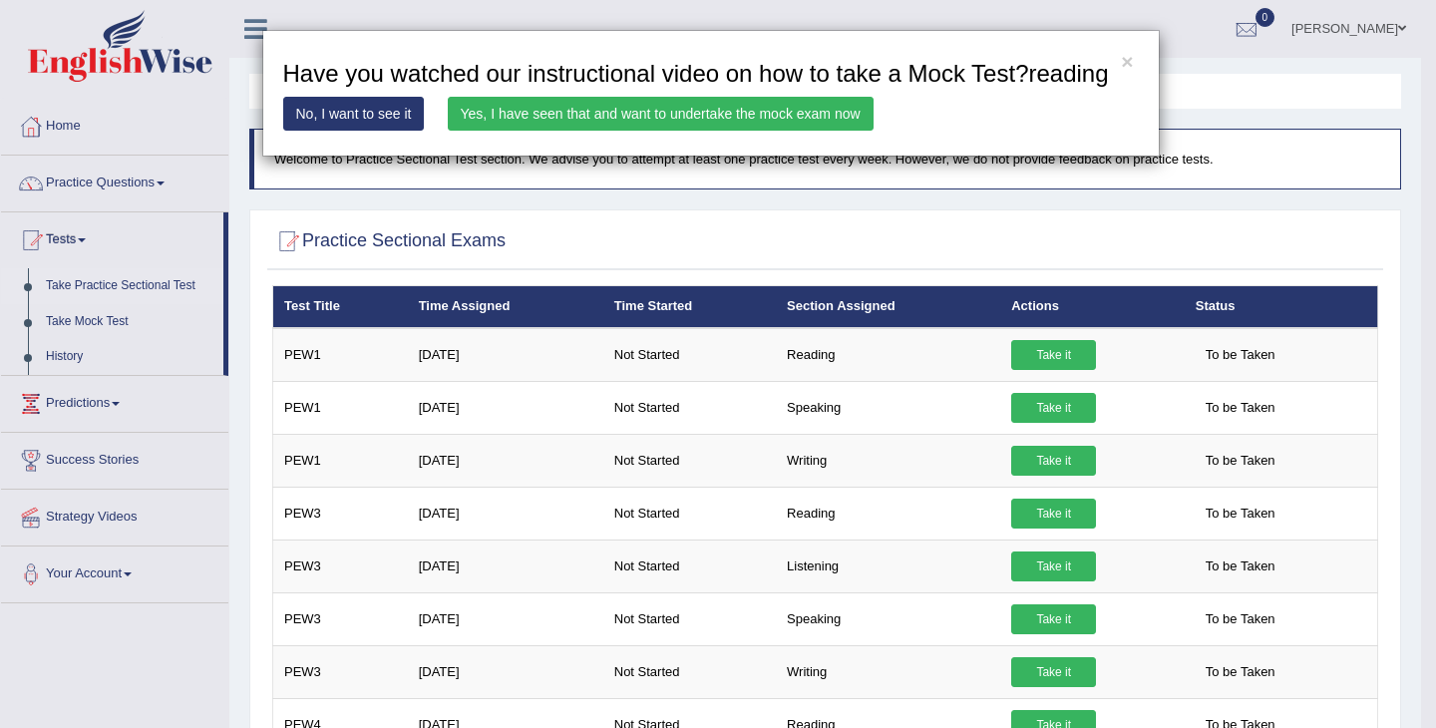
click at [726, 131] on link "Yes, I have seen that and want to undertake the mock exam now" at bounding box center [661, 114] width 426 height 34
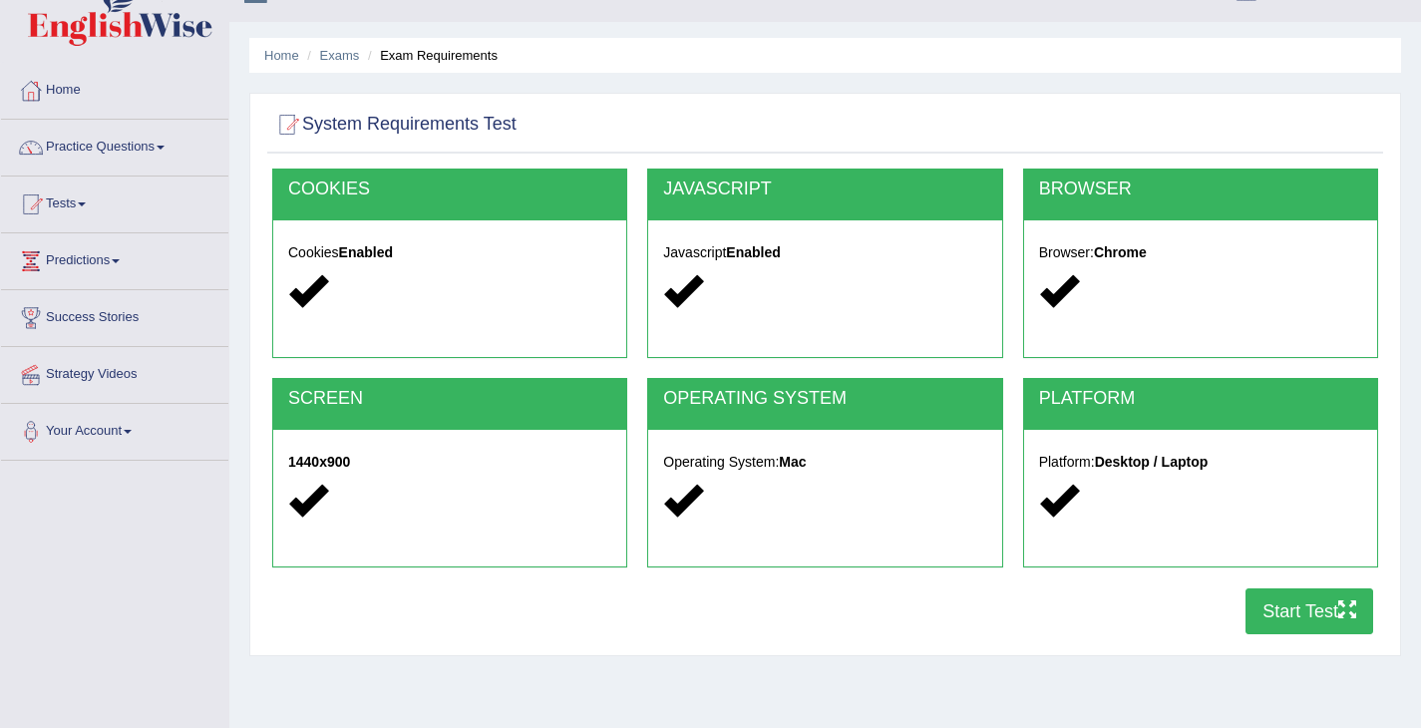
scroll to position [40, 0]
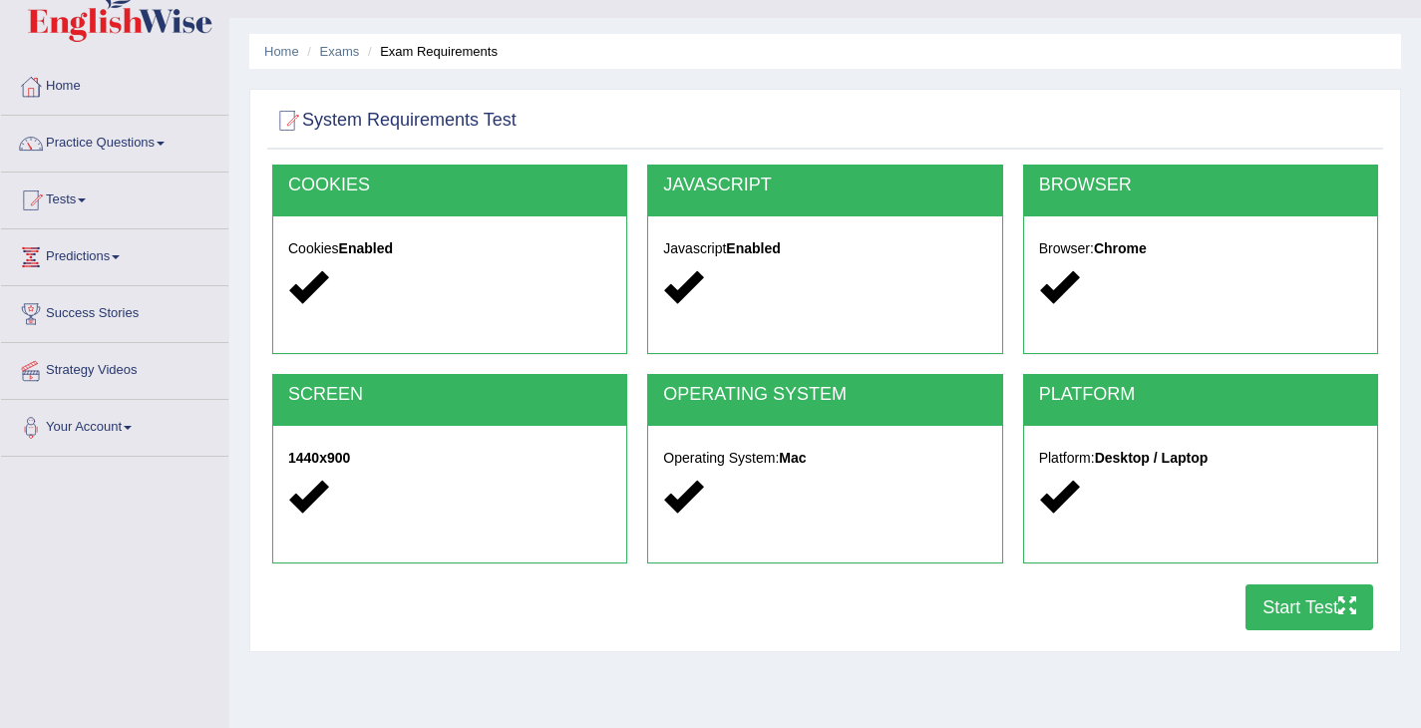
click at [1331, 587] on button "Start Test" at bounding box center [1310, 607] width 128 height 46
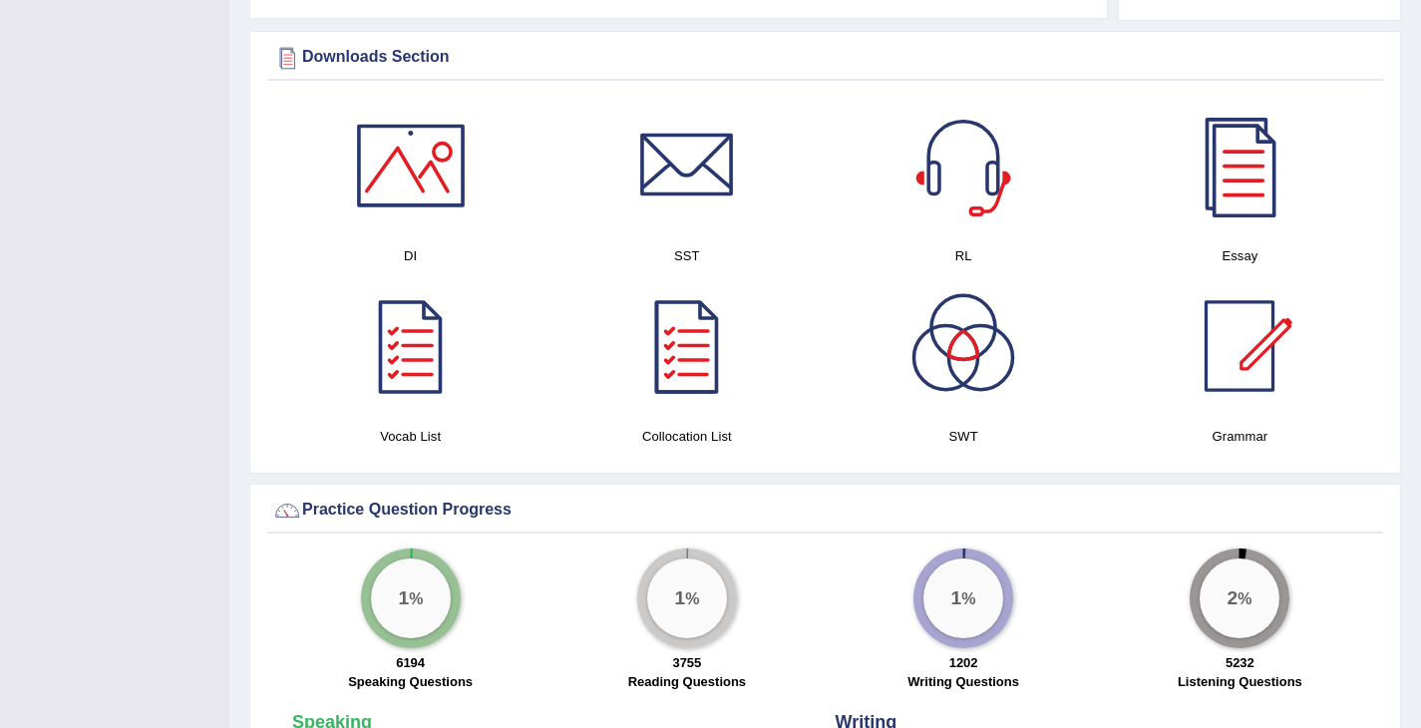
click at [404, 165] on div at bounding box center [411, 166] width 140 height 140
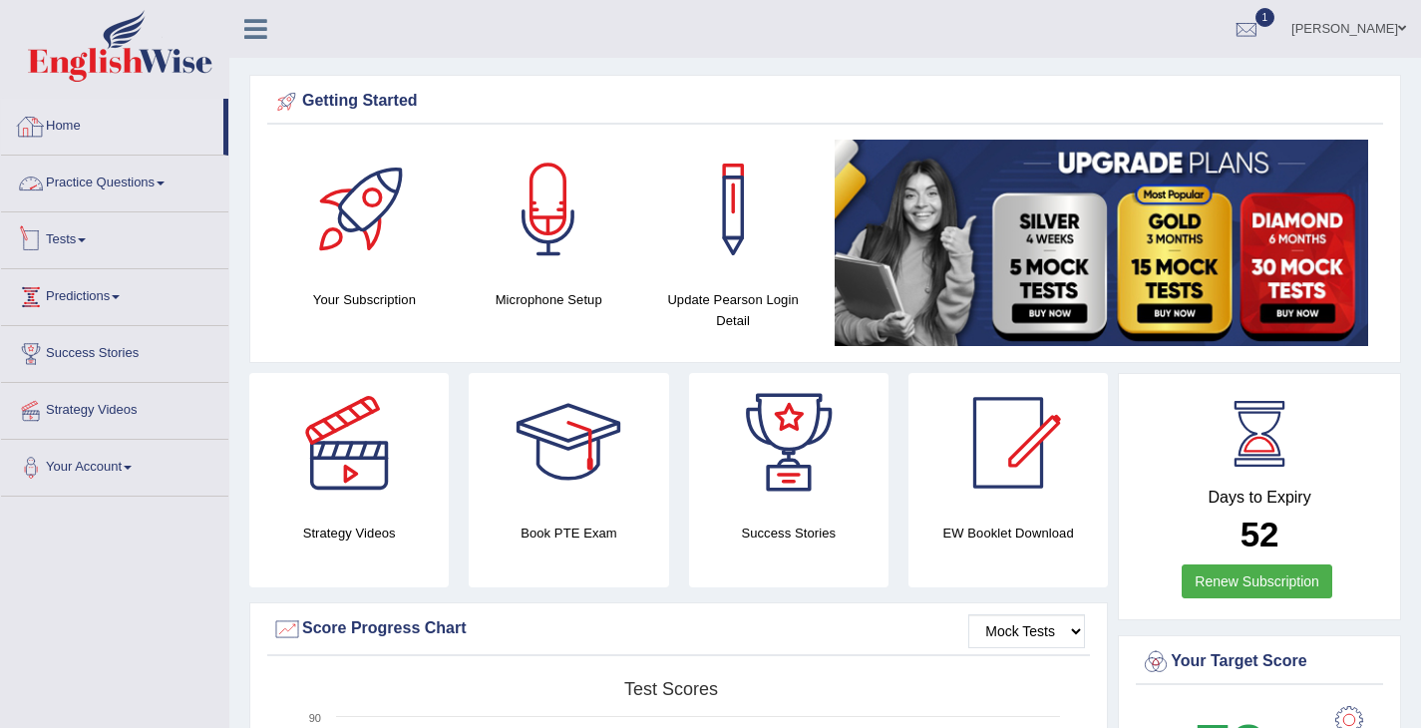
click at [95, 212] on link "Tests" at bounding box center [114, 237] width 227 height 50
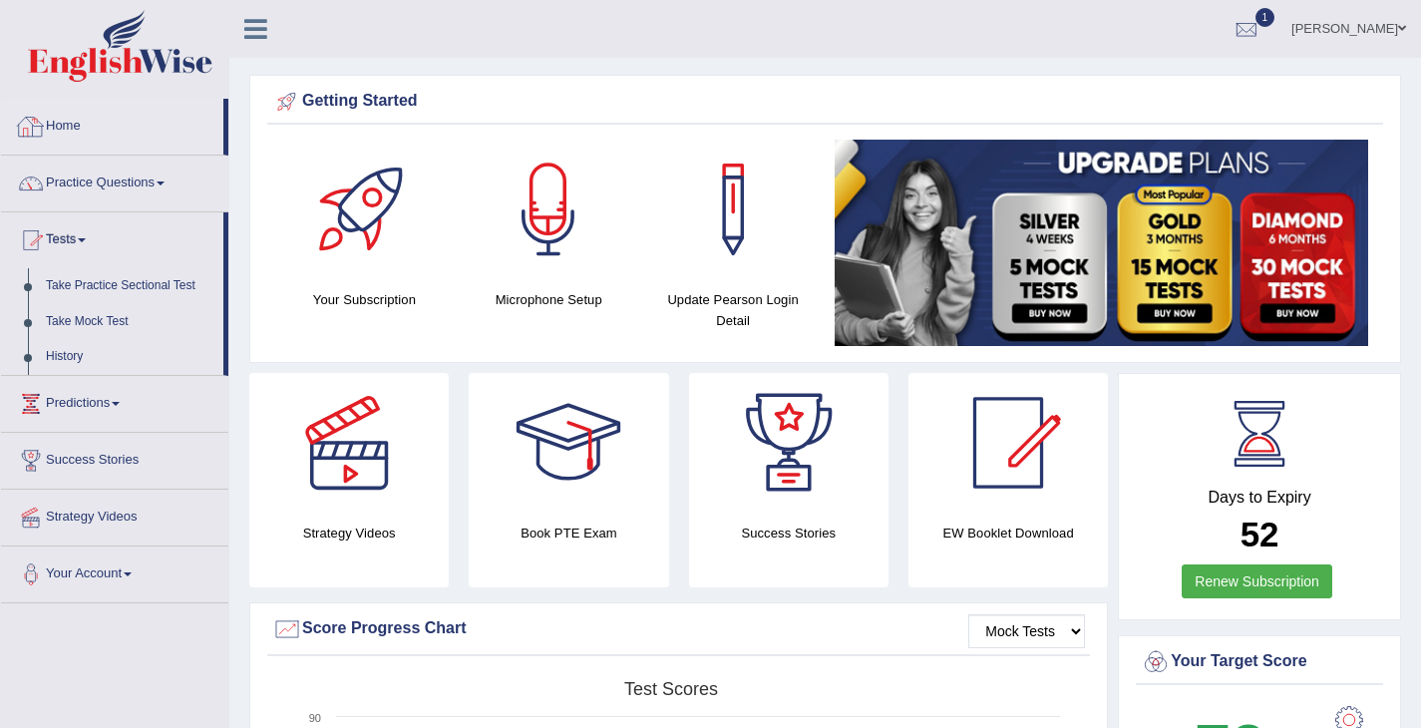
click at [108, 193] on link "Practice Questions" at bounding box center [114, 181] width 227 height 50
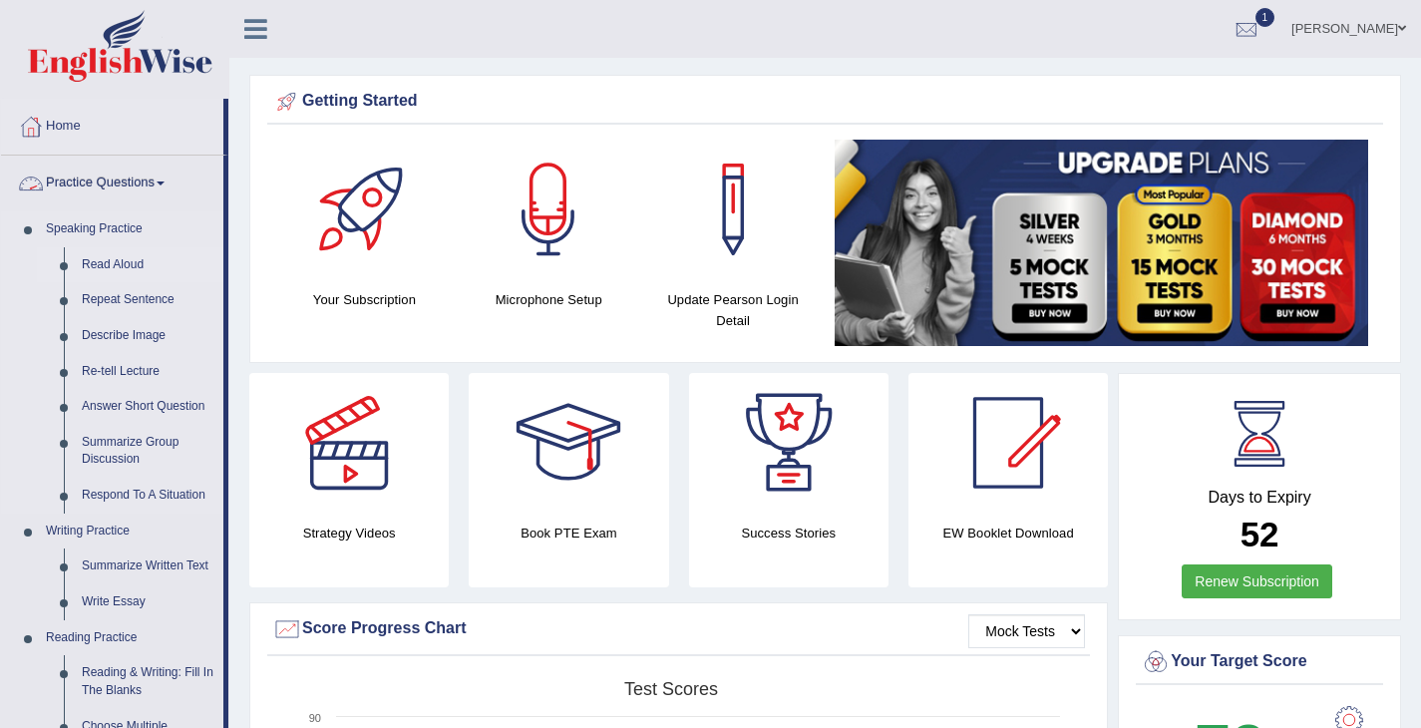
click at [108, 268] on link "Read Aloud" at bounding box center [148, 265] width 151 height 36
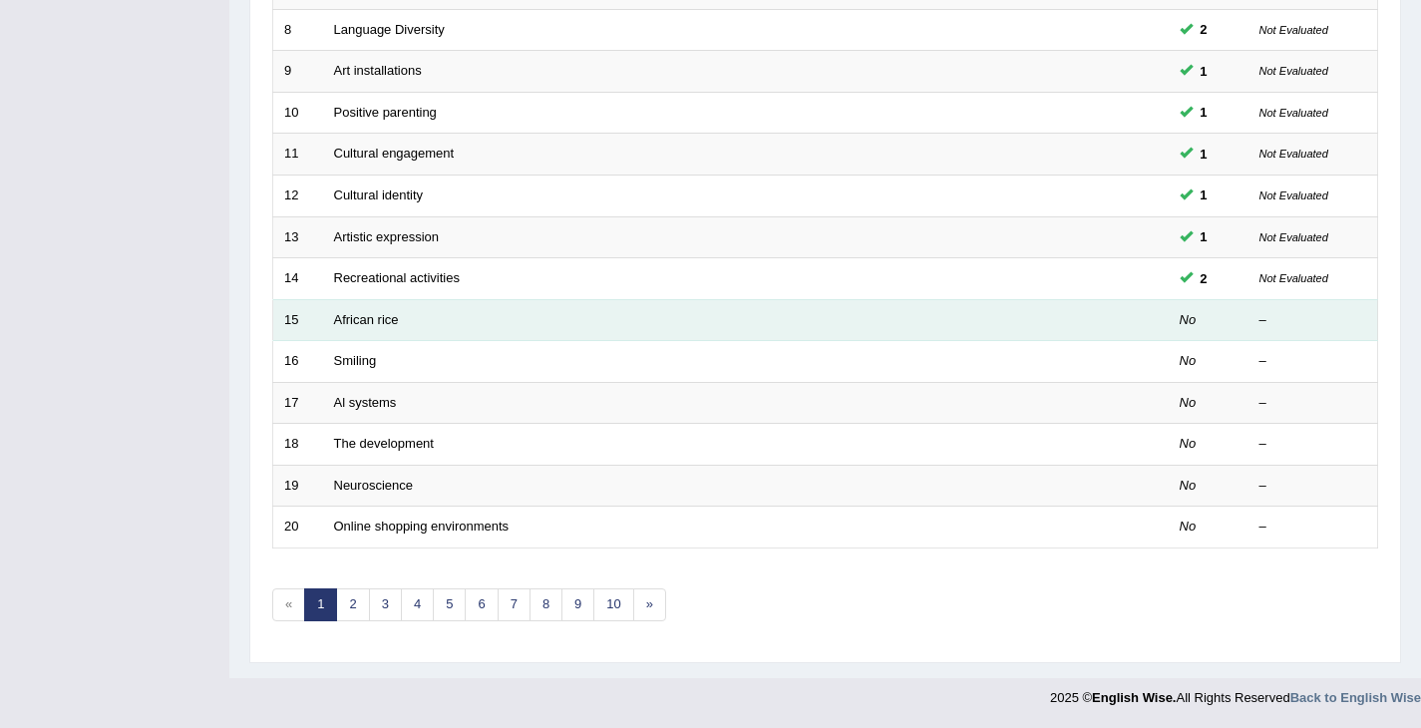
scroll to position [588, 0]
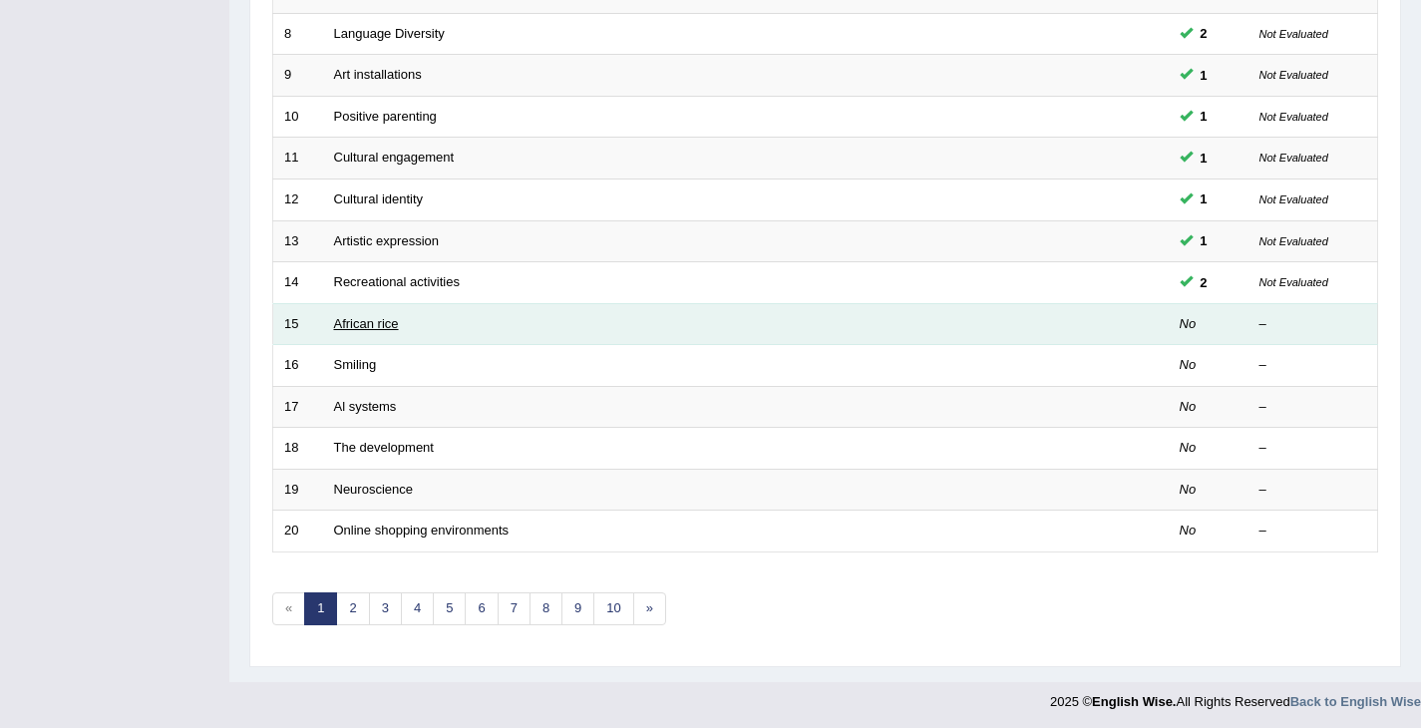
click at [340, 328] on link "African rice" at bounding box center [366, 323] width 65 height 15
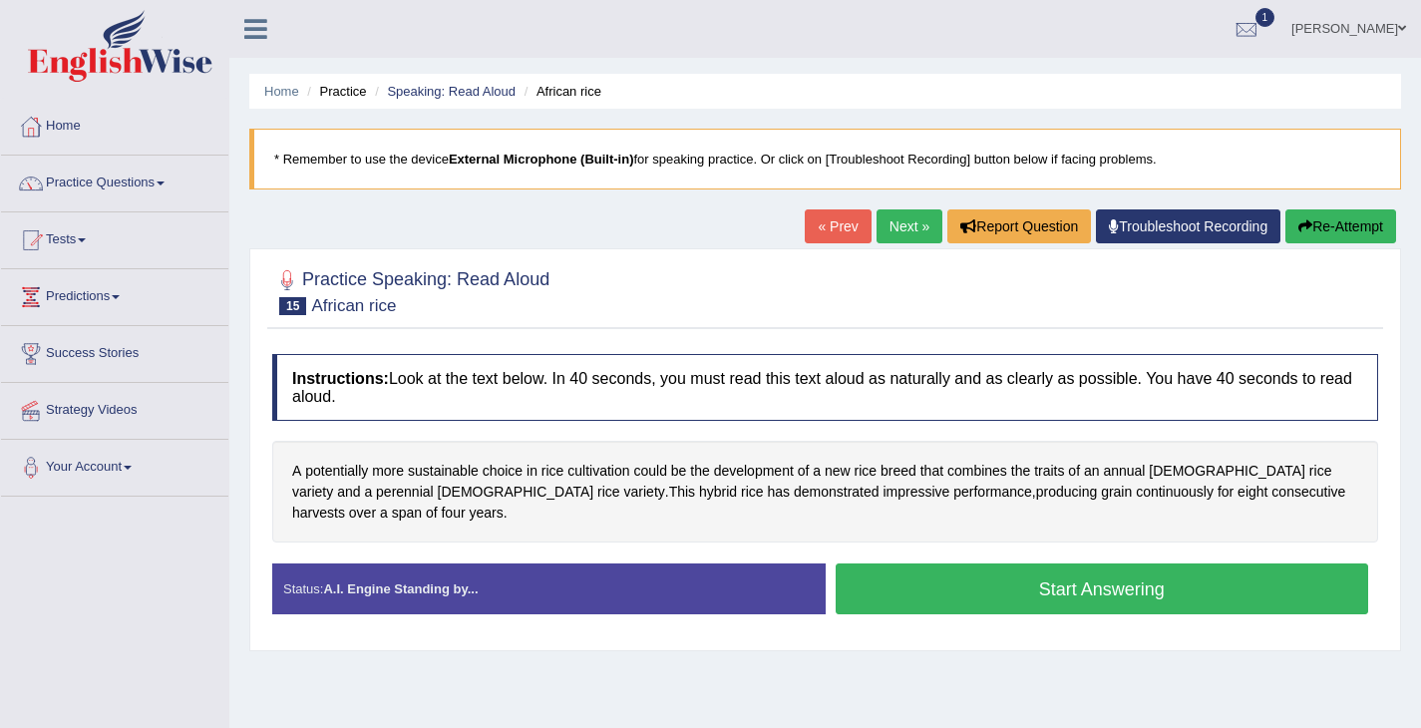
click at [924, 590] on button "Start Answering" at bounding box center [1103, 588] width 534 height 51
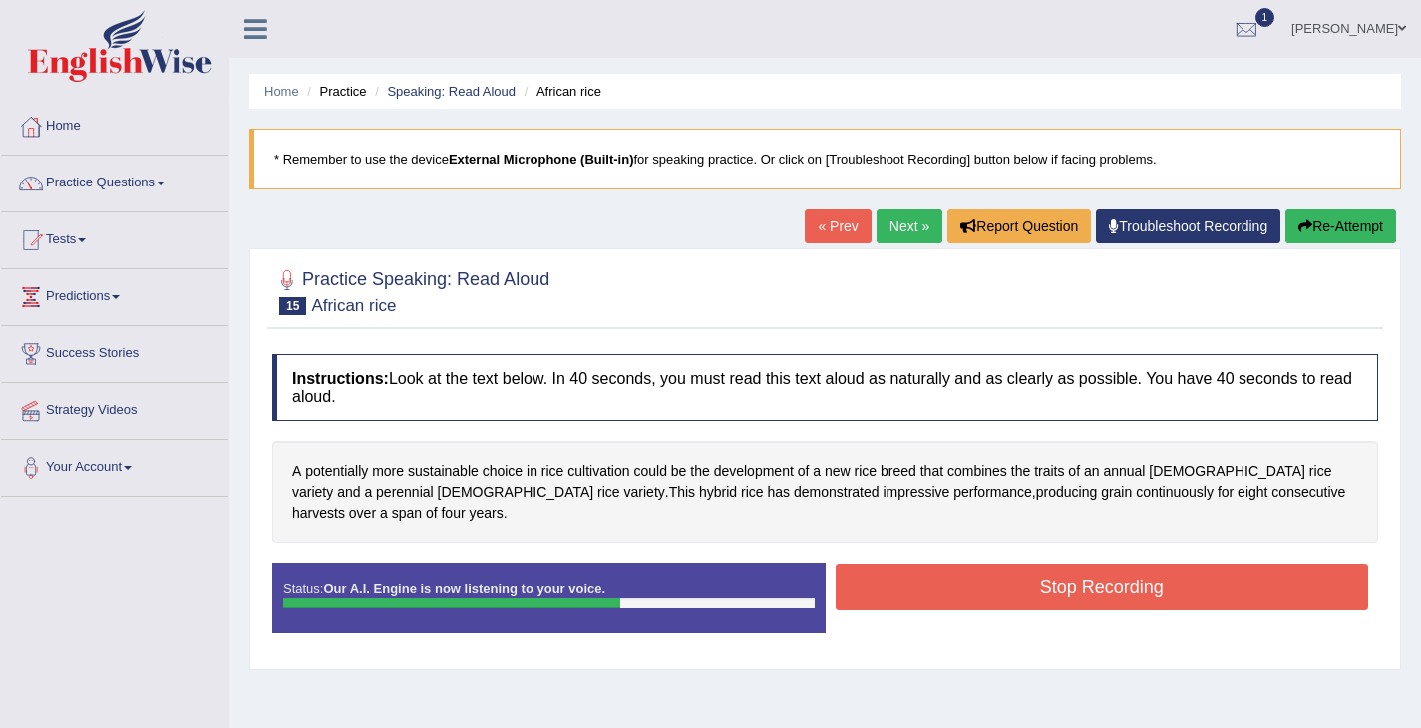
click at [923, 590] on button "Stop Recording" at bounding box center [1103, 587] width 534 height 46
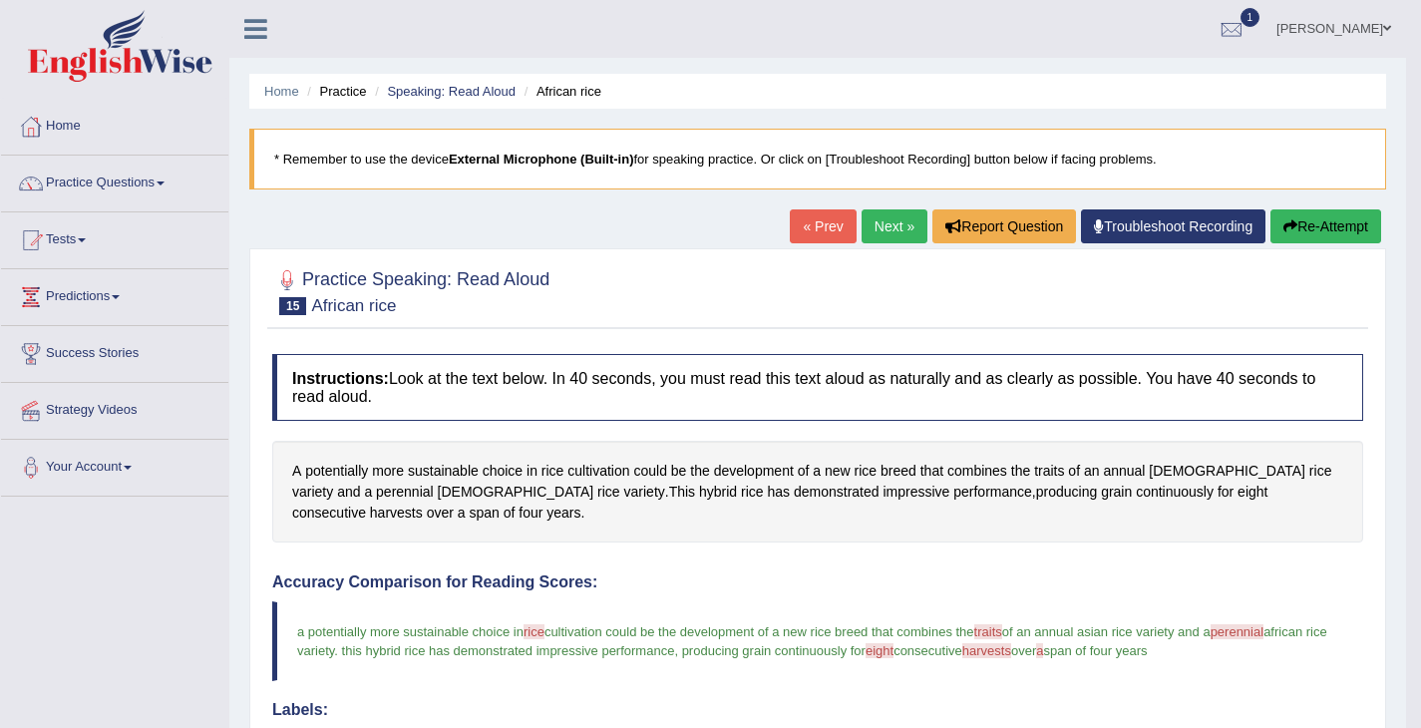
click at [871, 221] on link "Next »" at bounding box center [895, 226] width 66 height 34
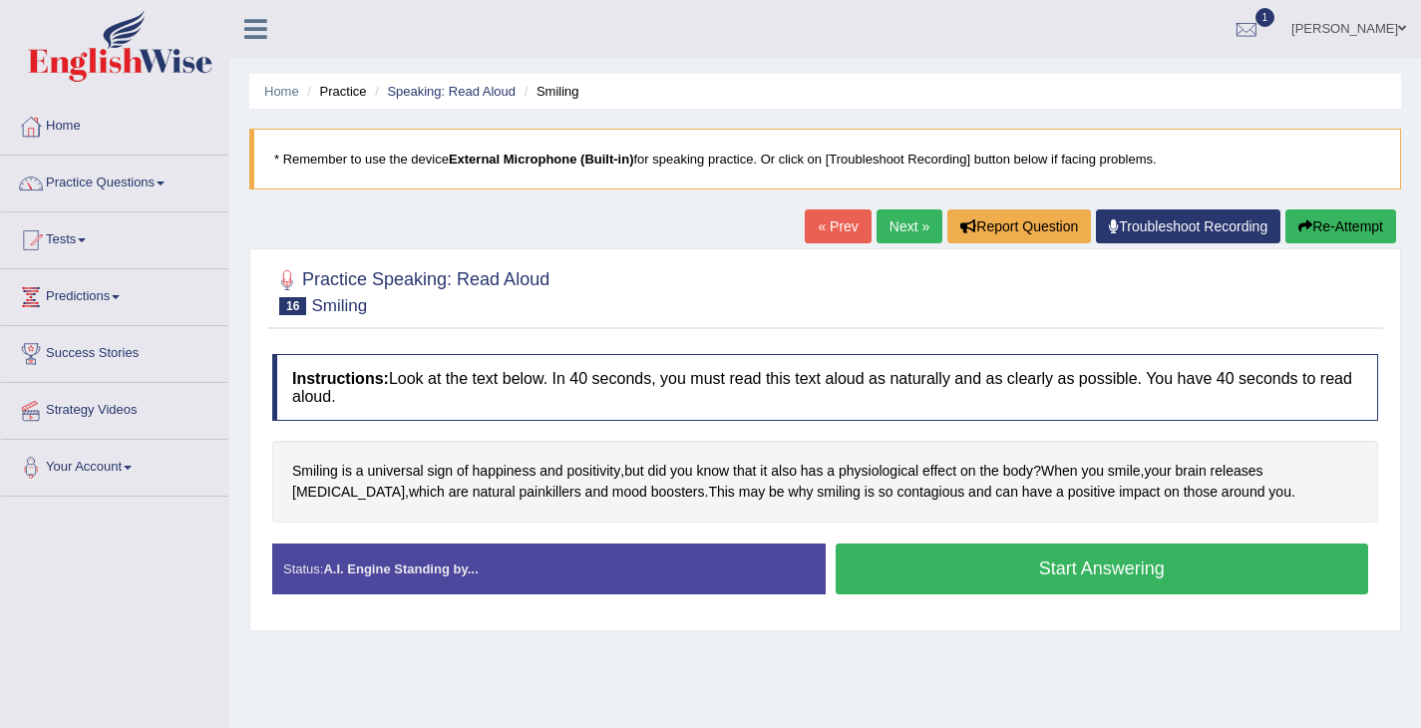
click at [1106, 555] on button "Start Answering" at bounding box center [1103, 569] width 534 height 51
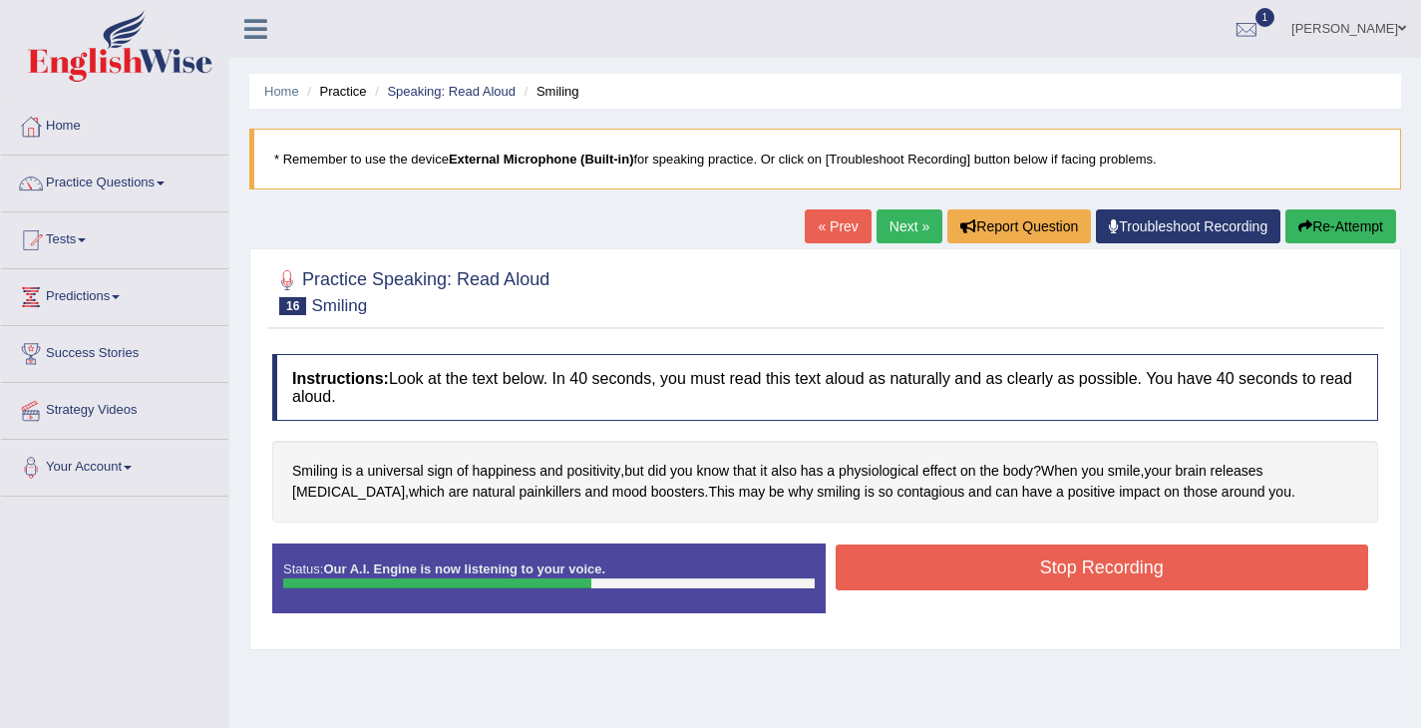
click at [1194, 564] on button "Stop Recording" at bounding box center [1103, 568] width 534 height 46
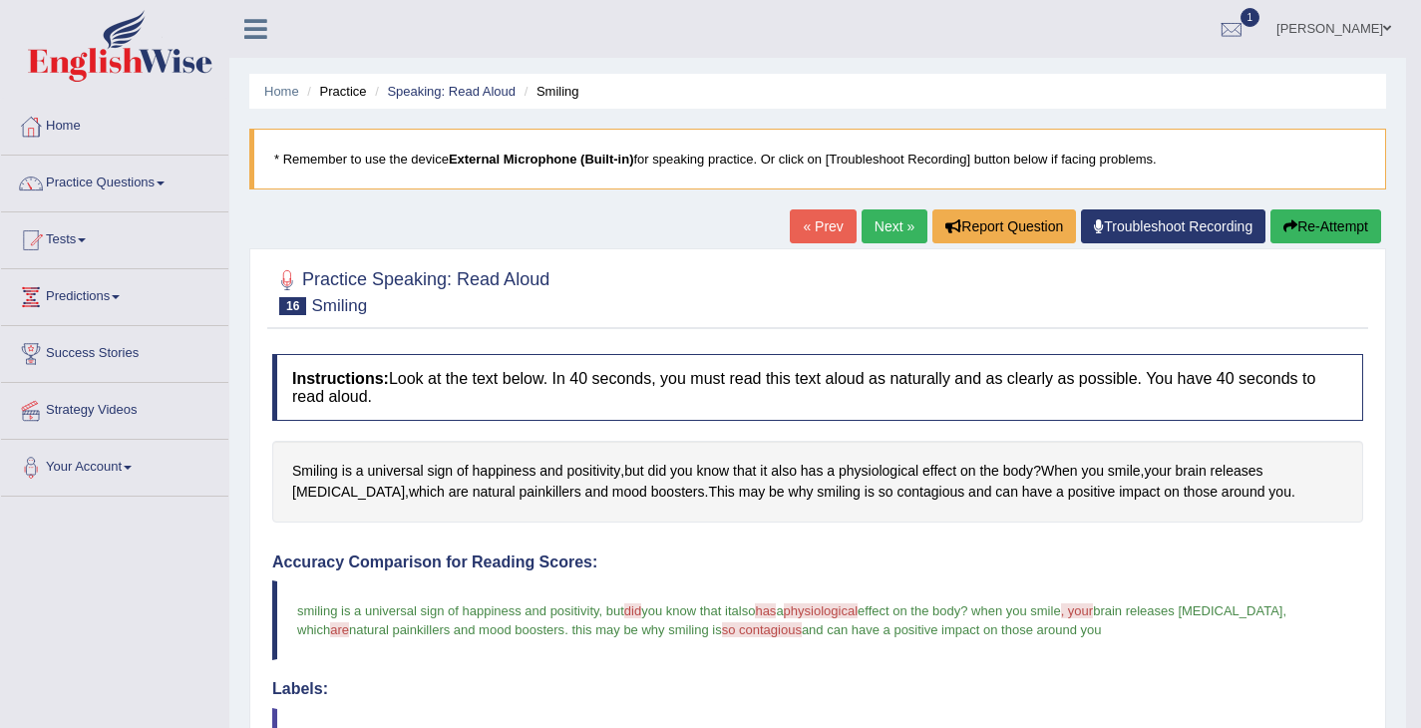
click at [887, 221] on link "Next »" at bounding box center [895, 226] width 66 height 34
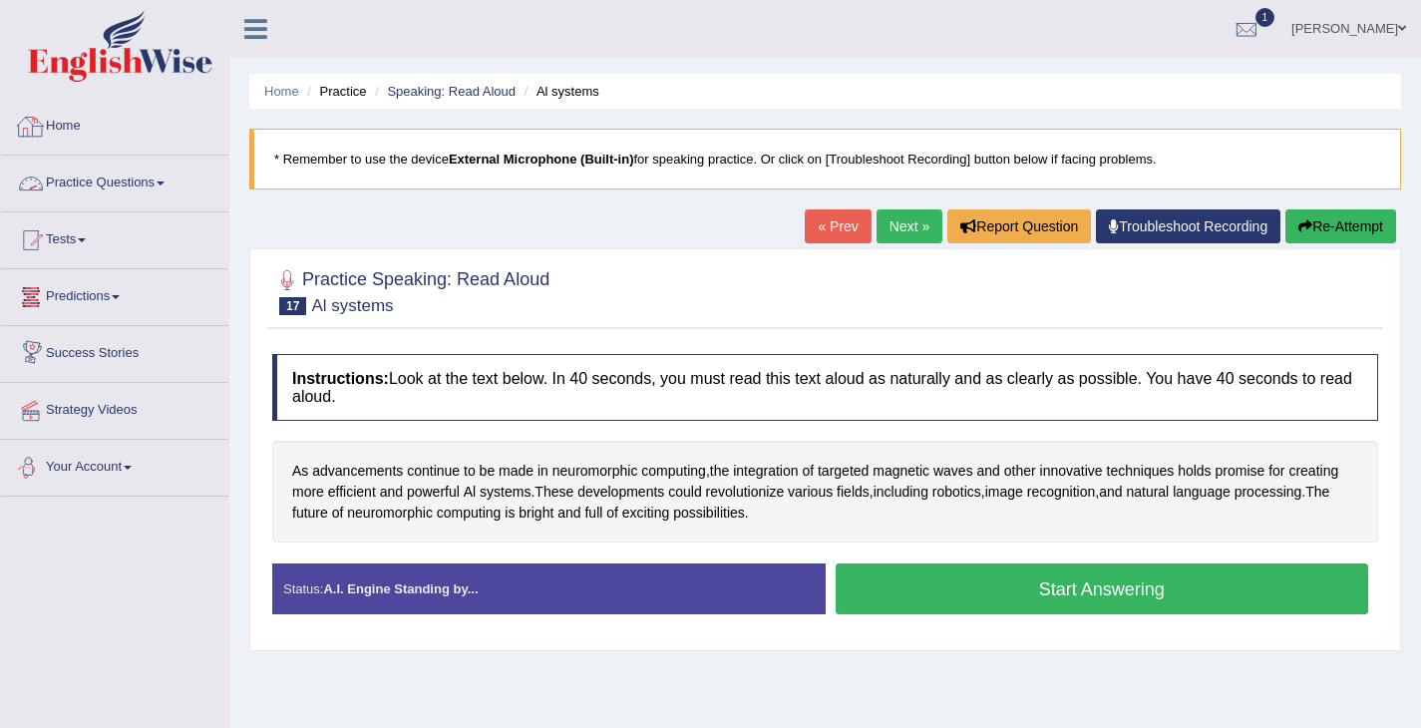
click at [162, 181] on link "Practice Questions" at bounding box center [114, 181] width 227 height 50
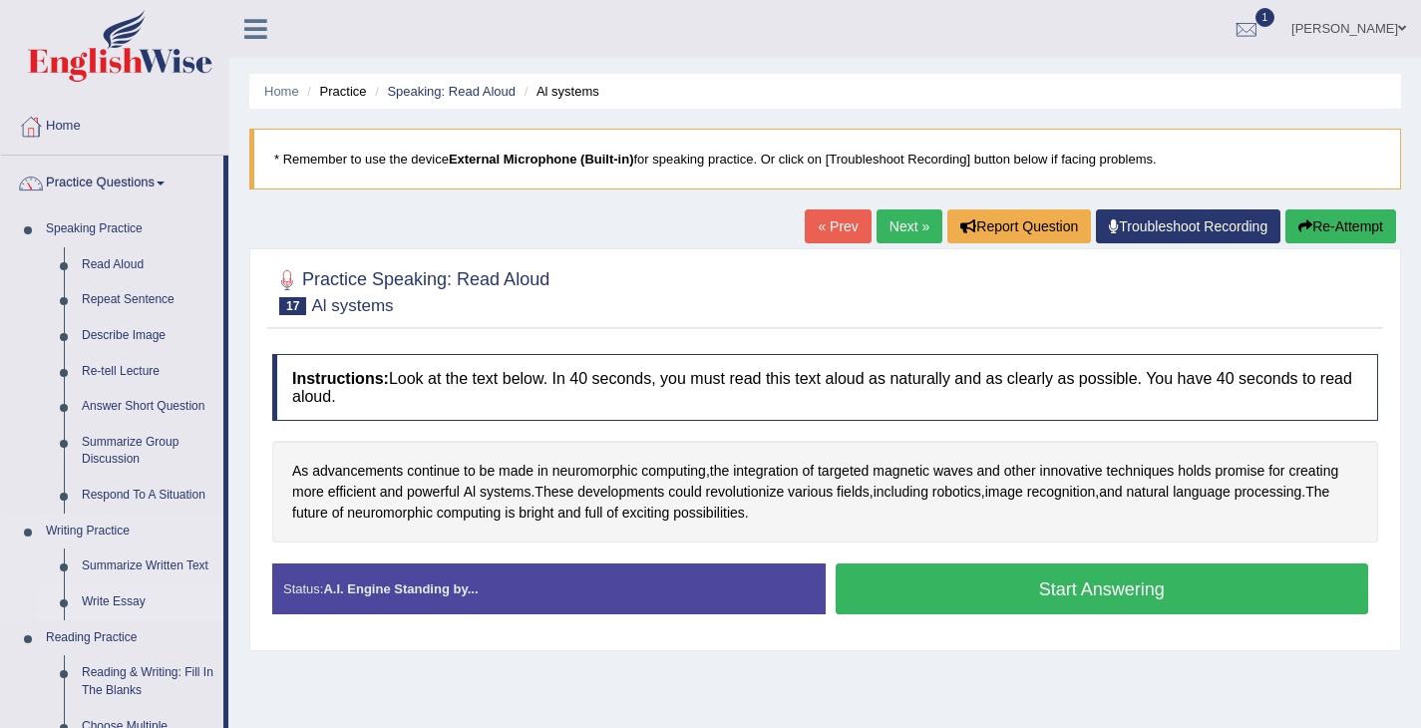
click at [133, 604] on link "Write Essay" at bounding box center [148, 602] width 151 height 36
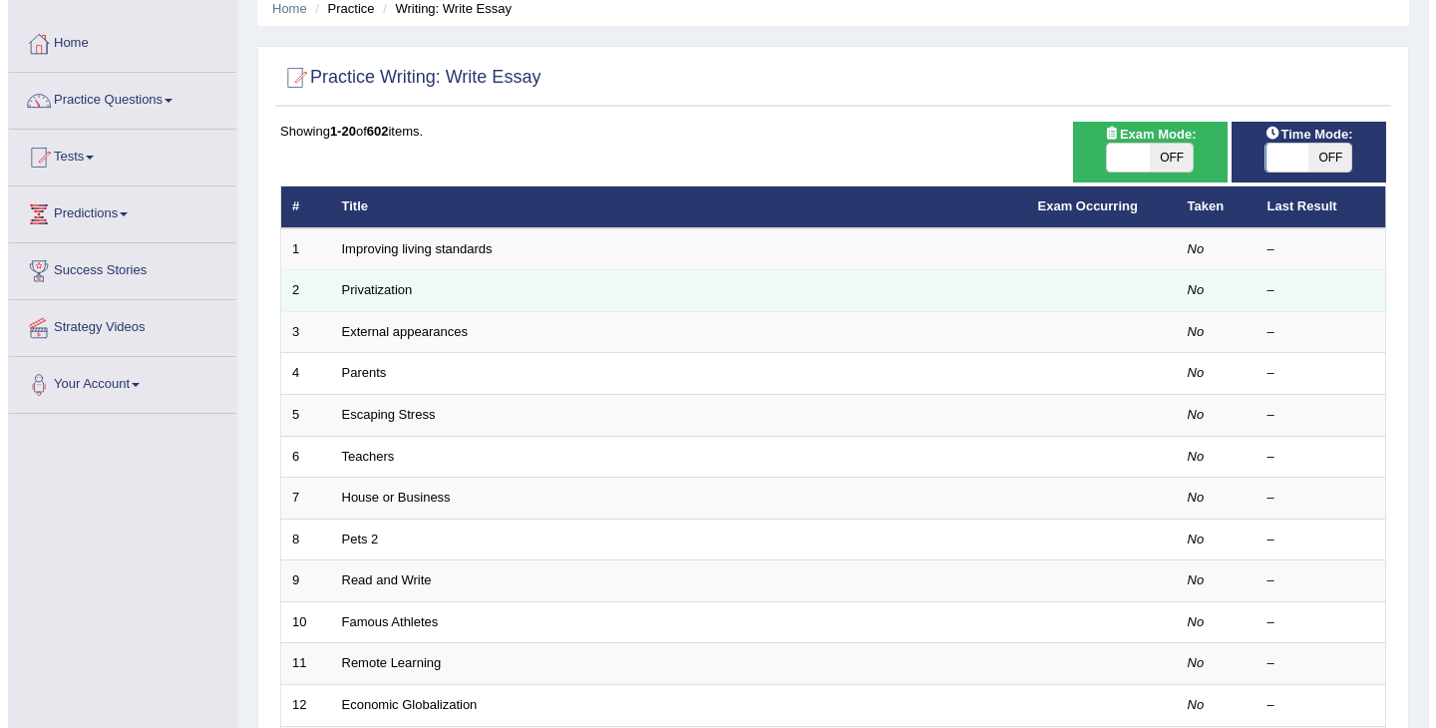
scroll to position [122, 0]
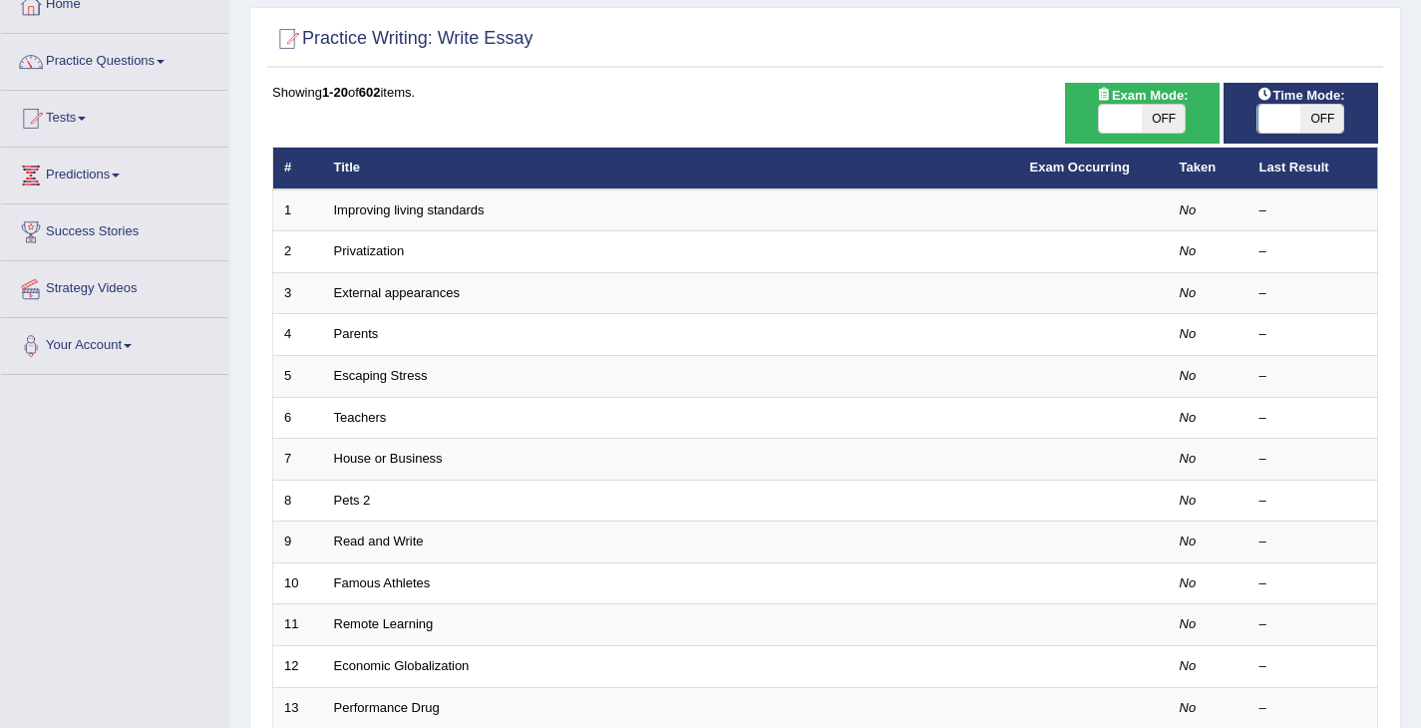
click at [1171, 114] on span "OFF" at bounding box center [1163, 119] width 43 height 28
checkbox input "true"
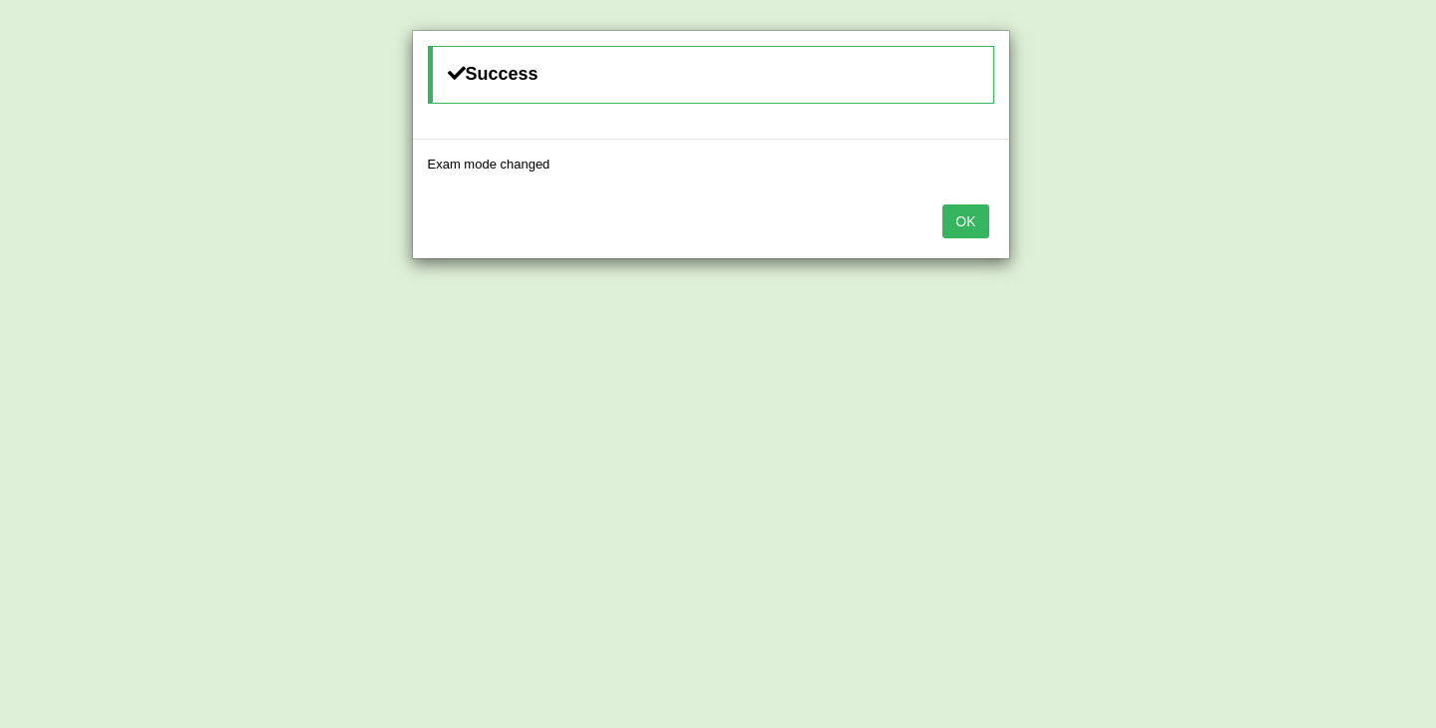
click at [1283, 117] on div "Success Exam mode changed OK" at bounding box center [718, 364] width 1436 height 728
drag, startPoint x: 968, startPoint y: 224, endPoint x: 1261, endPoint y: 129, distance: 307.5
click at [971, 221] on button "OK" at bounding box center [965, 221] width 46 height 34
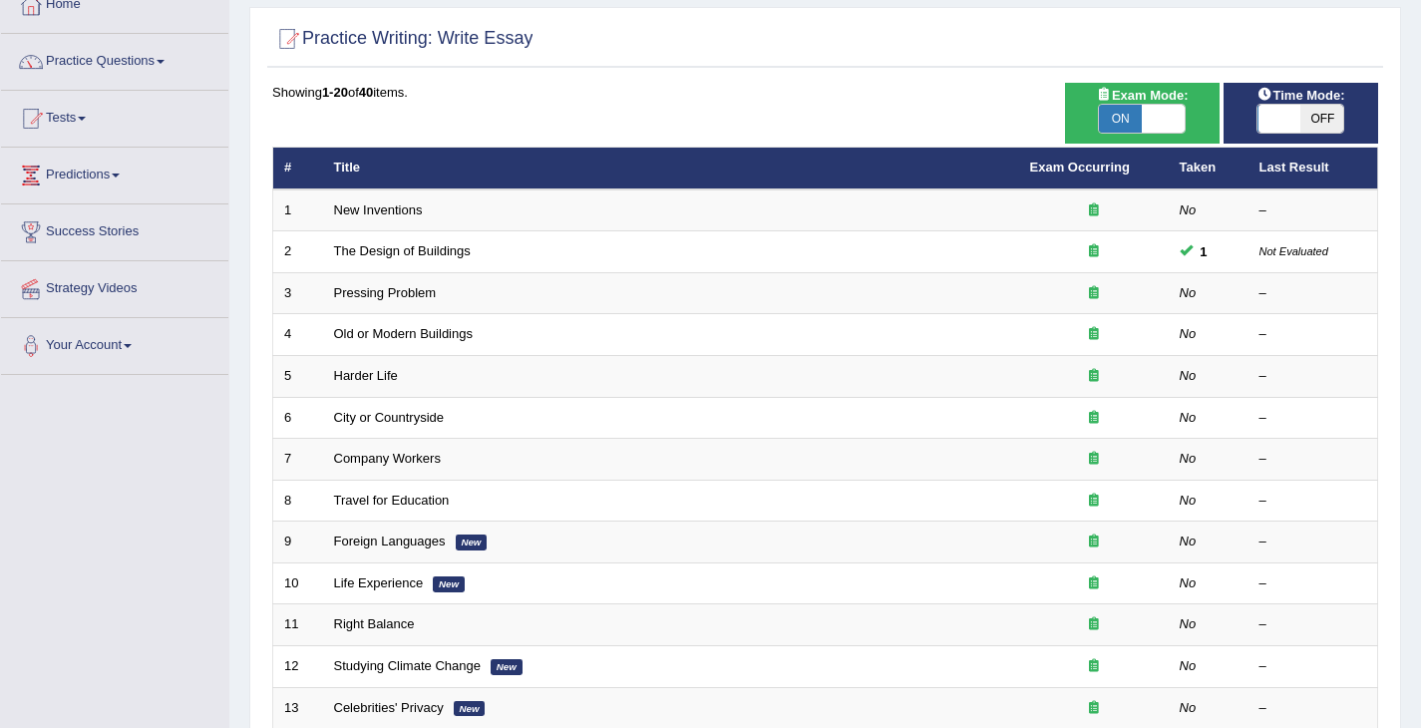
click at [1305, 121] on span "OFF" at bounding box center [1321, 119] width 43 height 28
checkbox input "true"
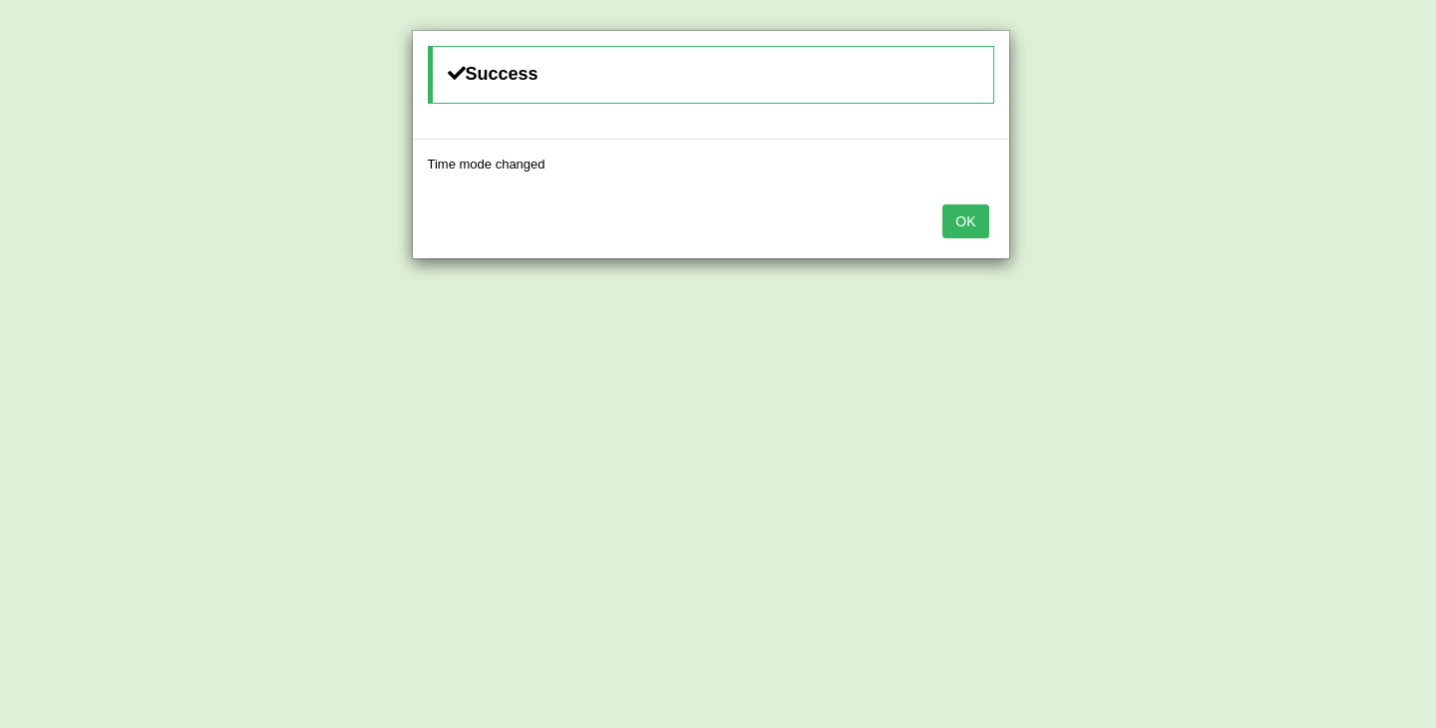
click at [979, 222] on button "OK" at bounding box center [965, 221] width 46 height 34
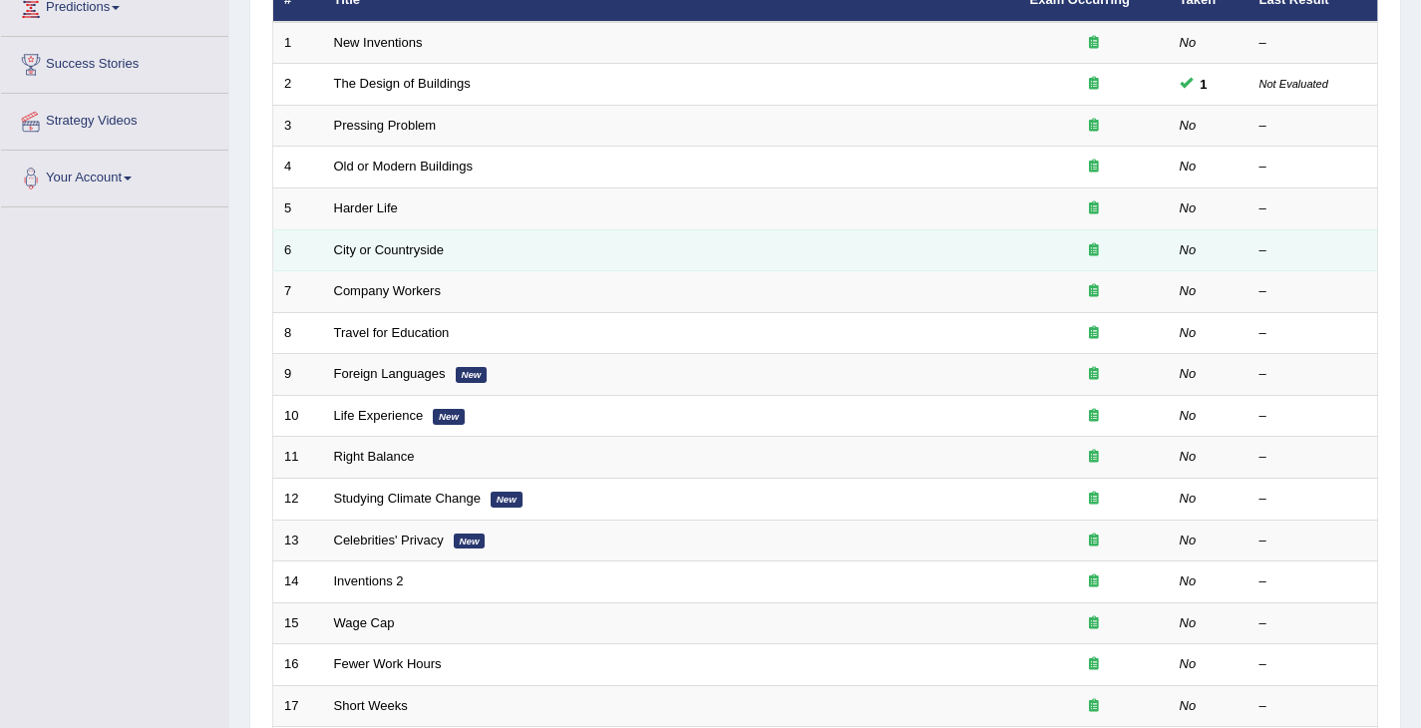
scroll to position [158, 0]
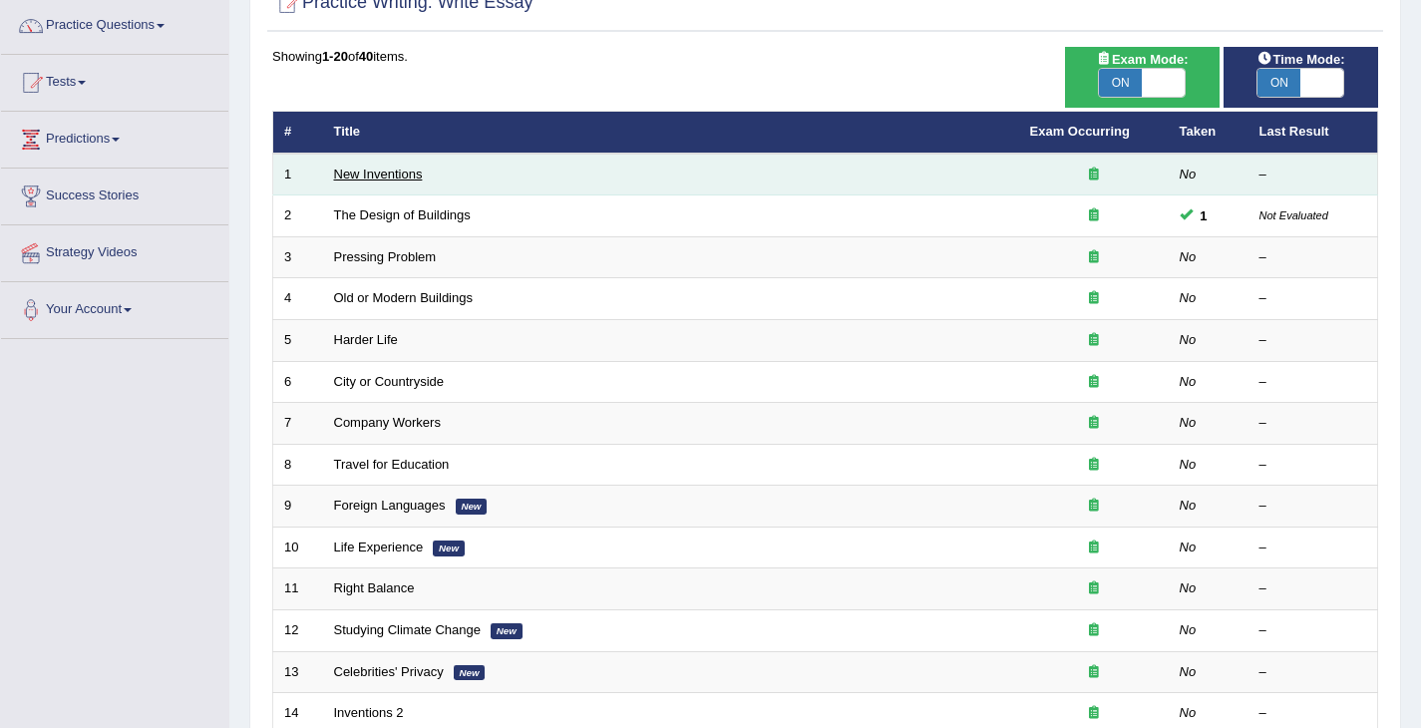
click at [363, 173] on link "New Inventions" at bounding box center [378, 174] width 89 height 15
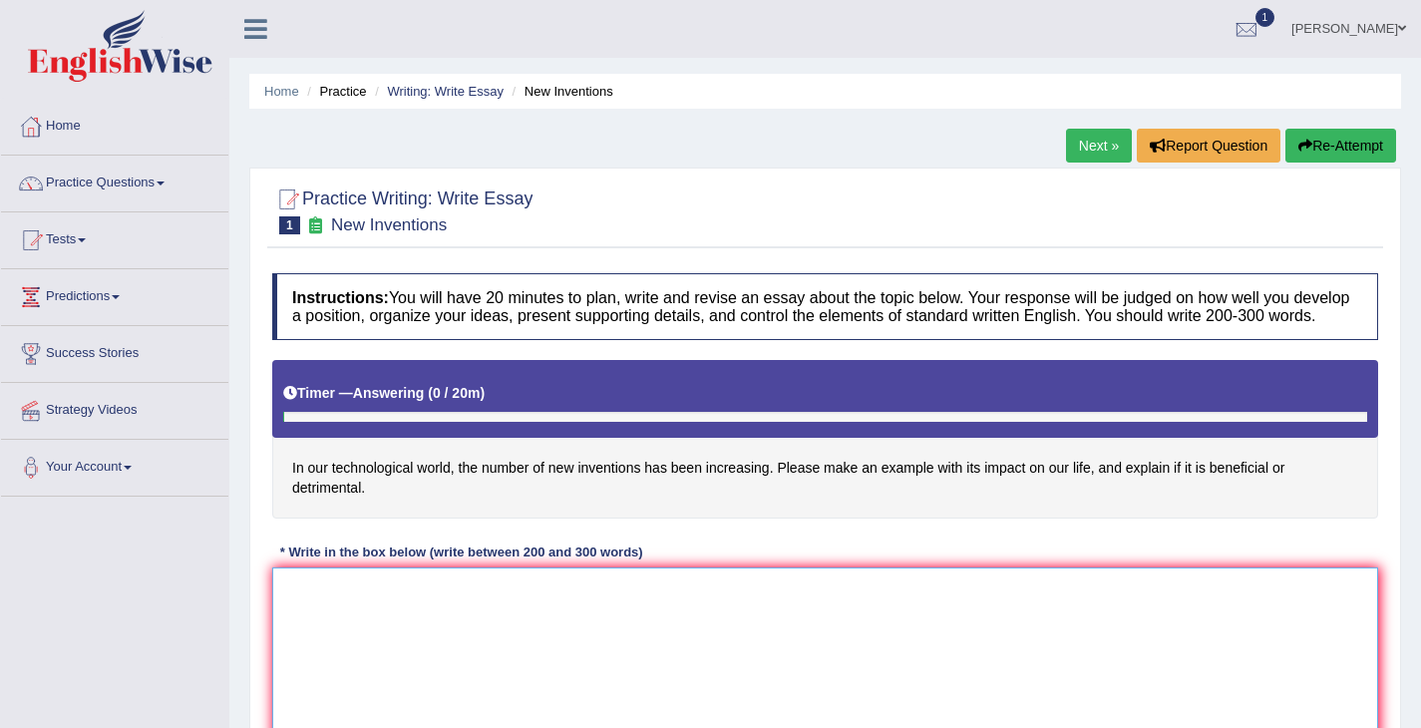
click at [490, 638] on textarea at bounding box center [825, 663] width 1106 height 193
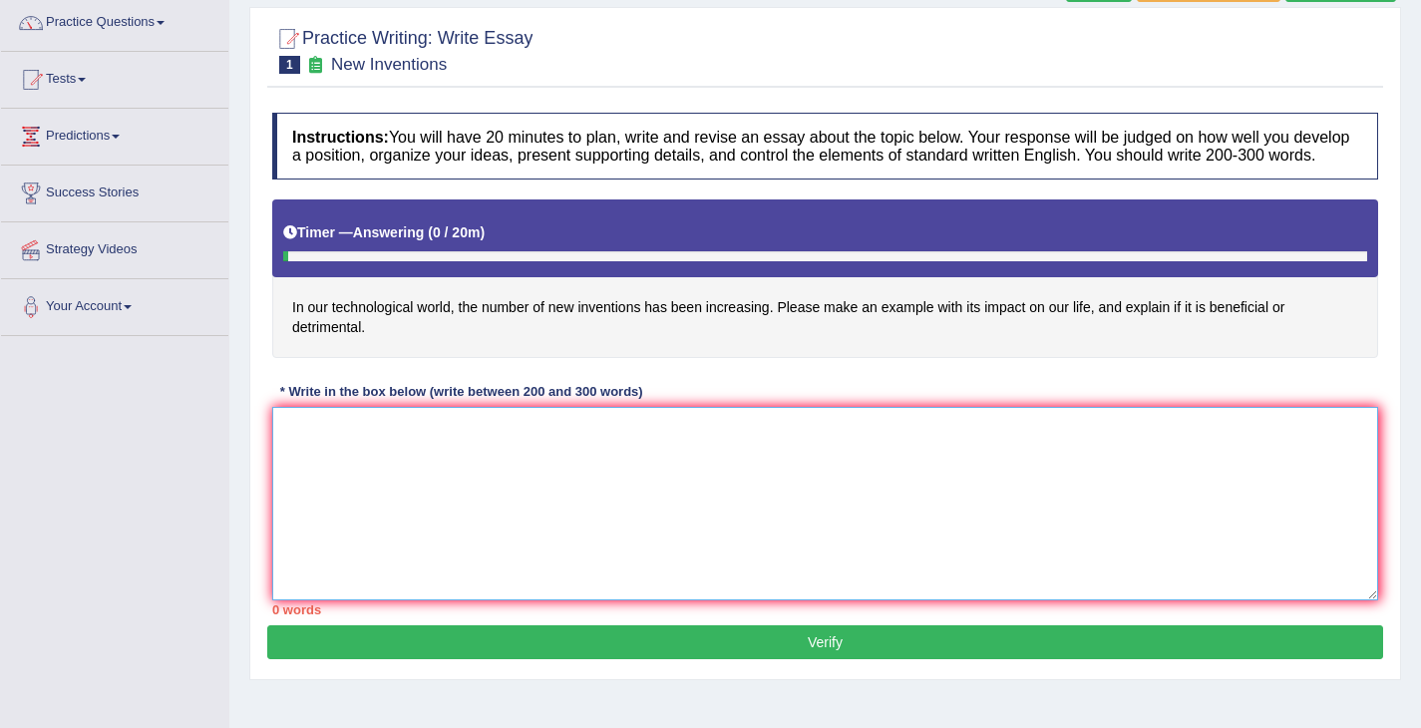
scroll to position [162, 0]
